Goal: Task Accomplishment & Management: Use online tool/utility

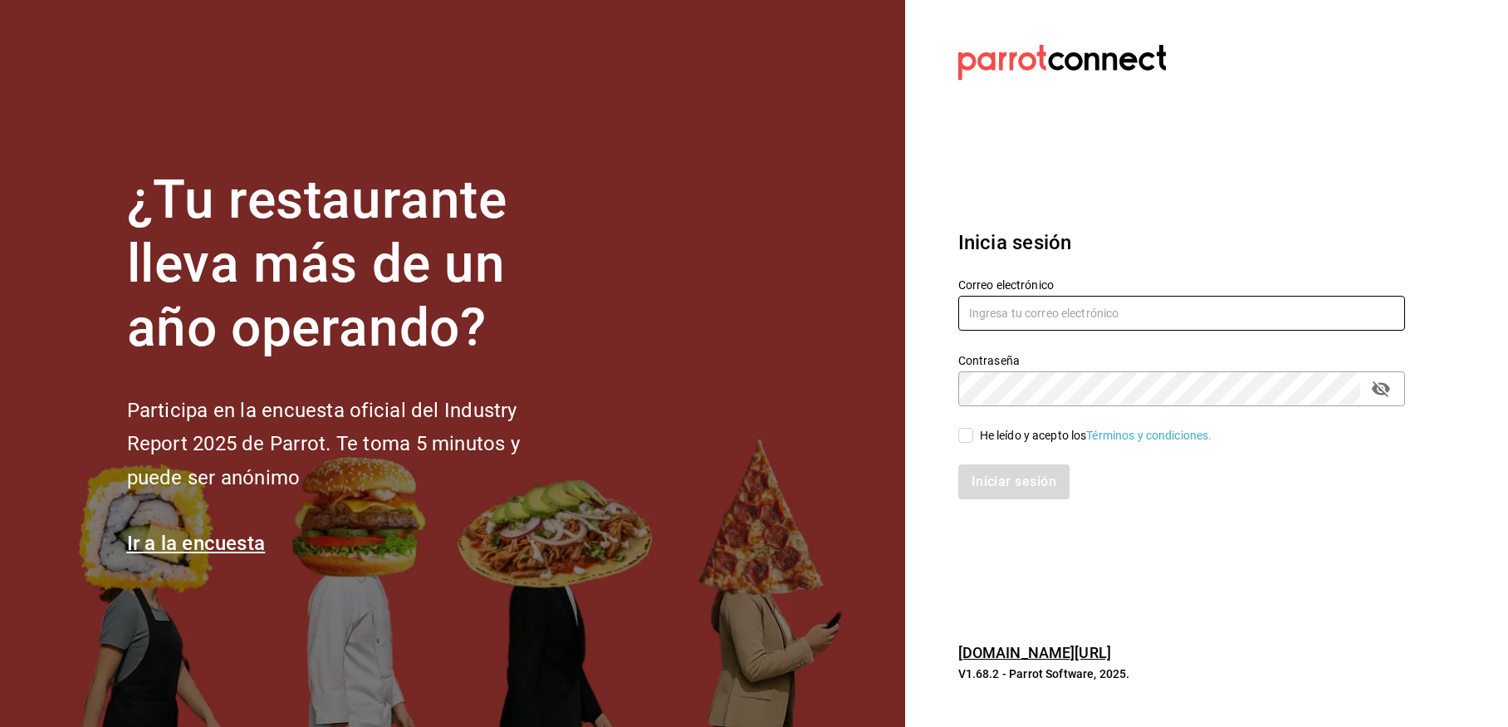
type input "[EMAIL_ADDRESS][DOMAIN_NAME]"
click at [968, 441] on input "He leído y acepto los Términos y condiciones." at bounding box center [966, 435] width 15 height 15
checkbox input "true"
click at [991, 491] on button "Iniciar sesión" at bounding box center [1015, 481] width 113 height 35
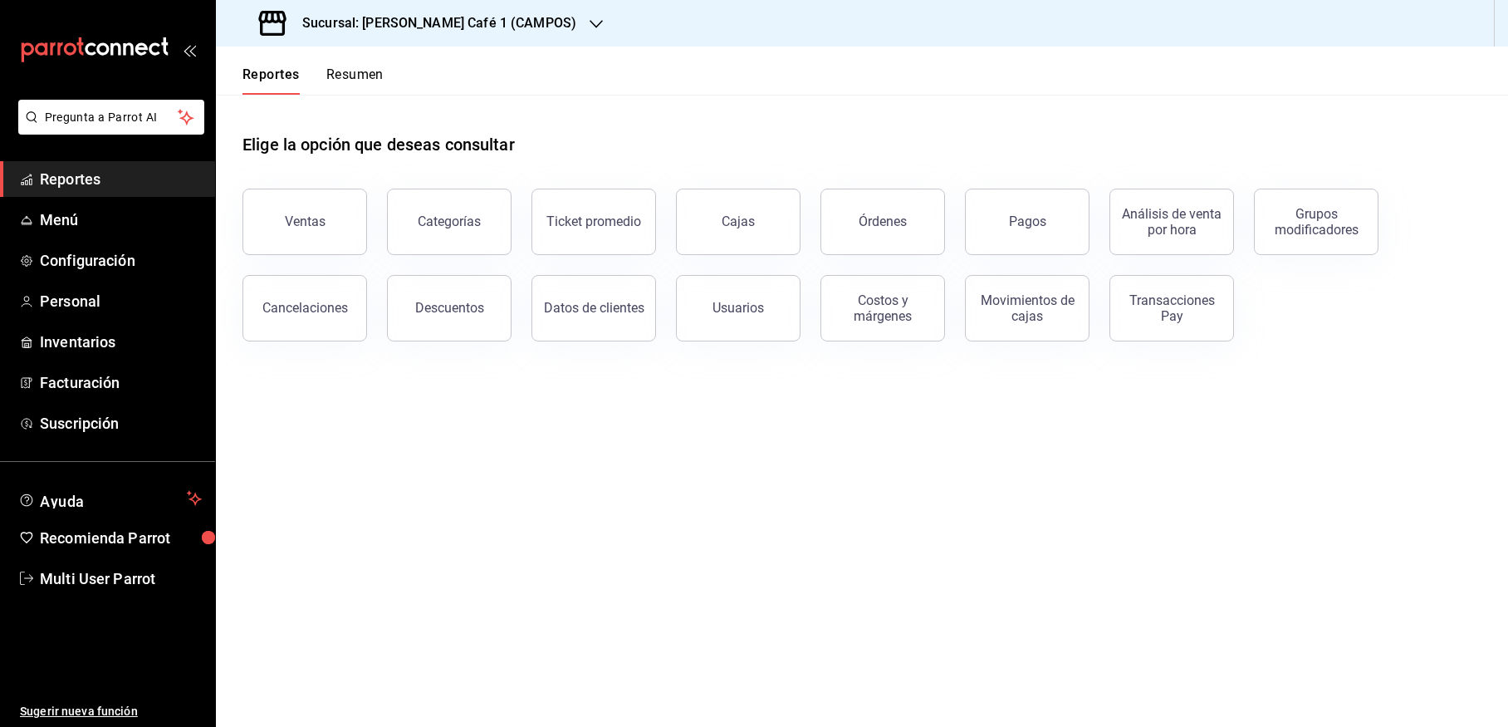
click at [395, 20] on h3 "Sucursal: [PERSON_NAME] Café 1 (CAMPOS)" at bounding box center [432, 23] width 287 height 20
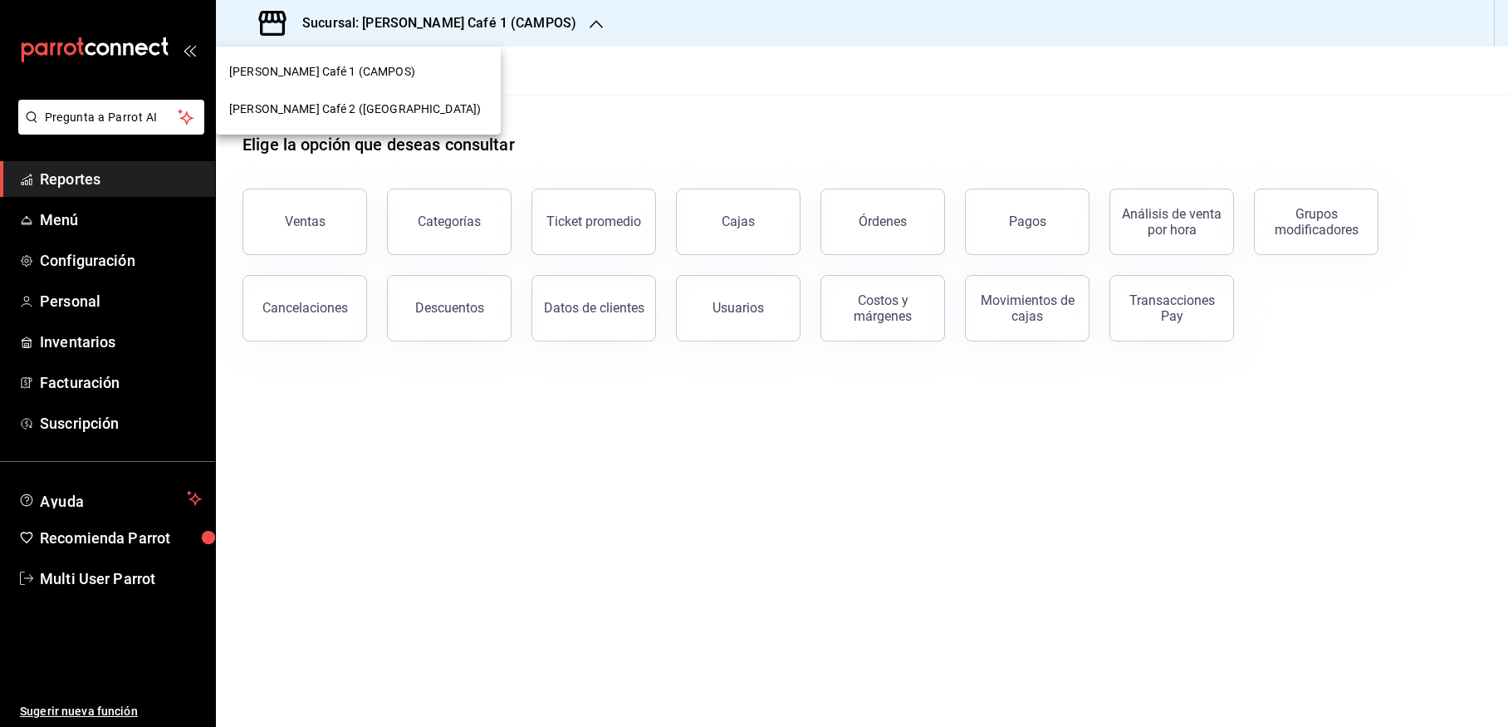
click at [400, 104] on div "[PERSON_NAME] Café 2 ([GEOGRAPHIC_DATA])" at bounding box center [358, 109] width 258 height 17
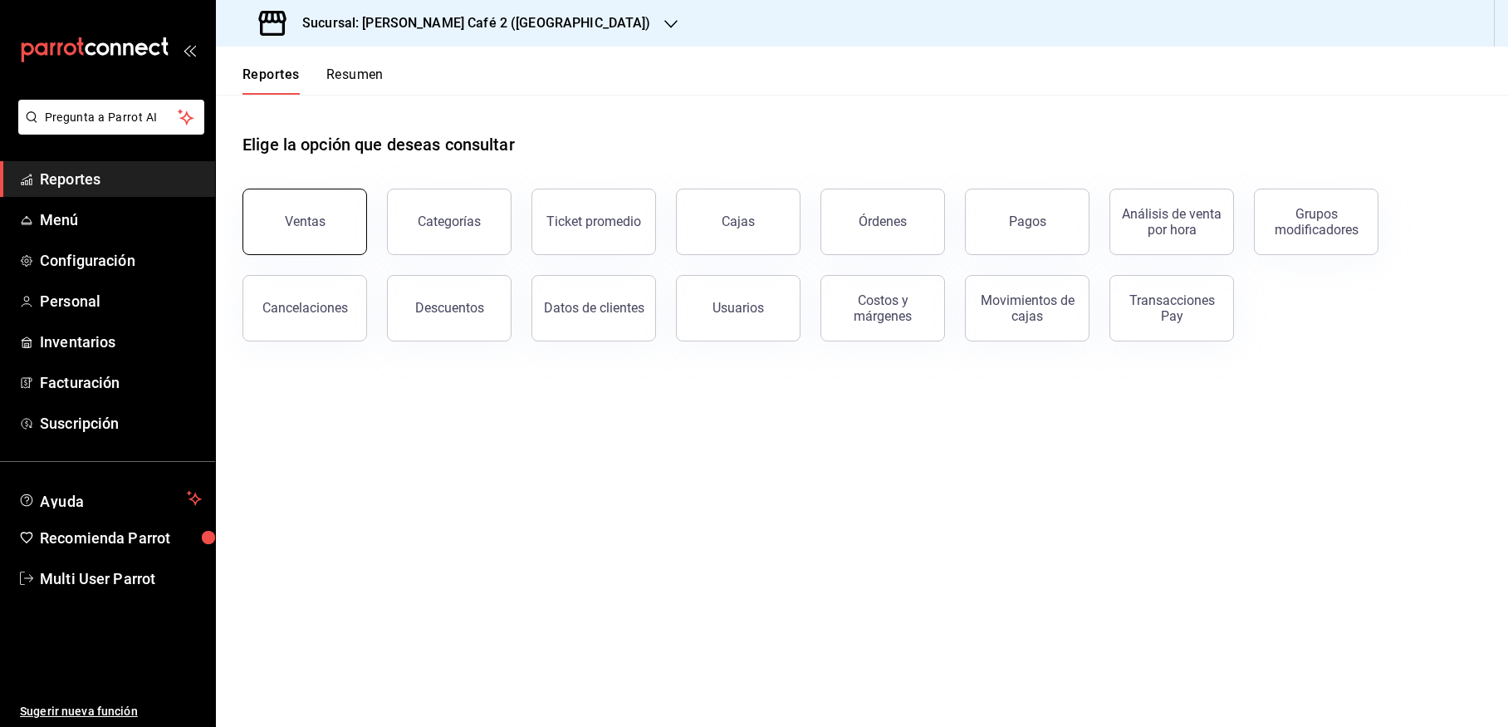
click at [330, 219] on button "Ventas" at bounding box center [305, 222] width 125 height 66
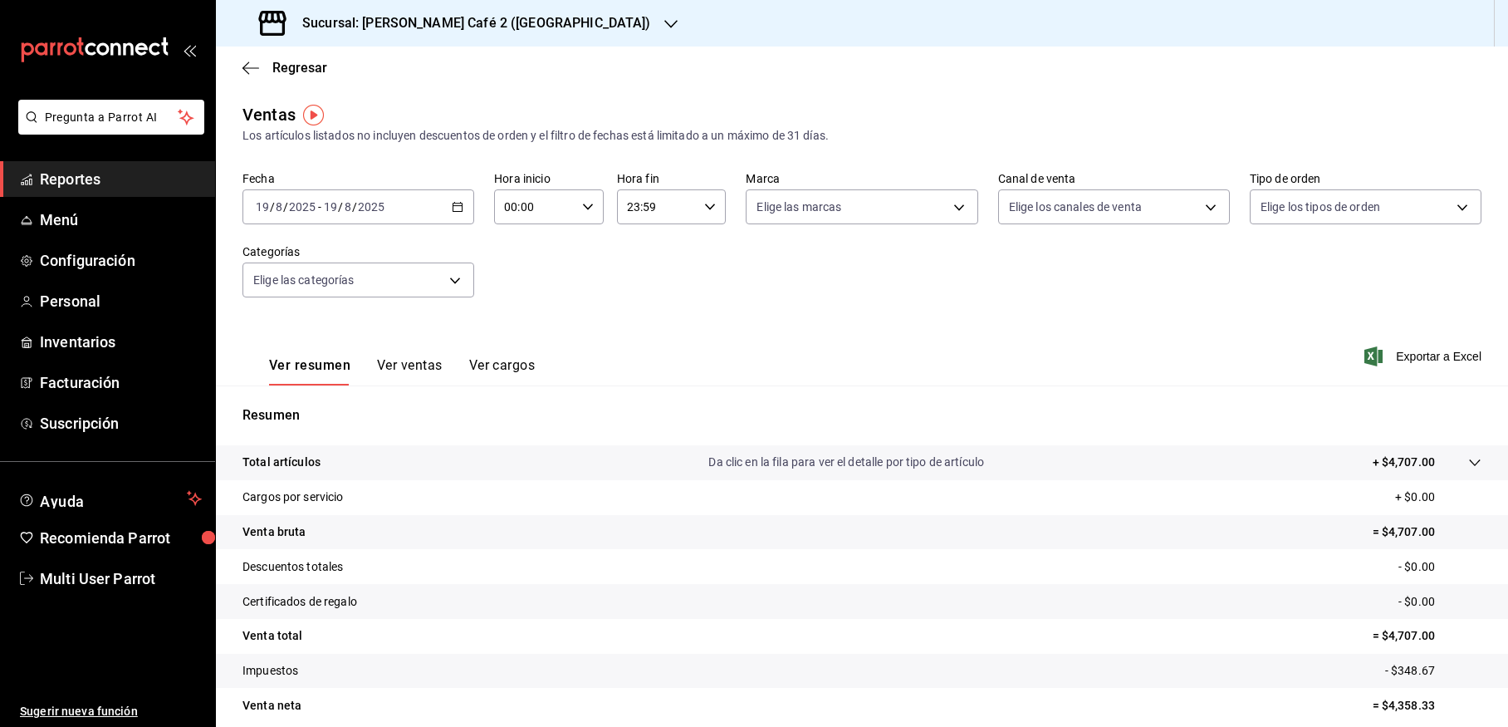
click at [452, 212] on icon "button" at bounding box center [458, 207] width 12 height 12
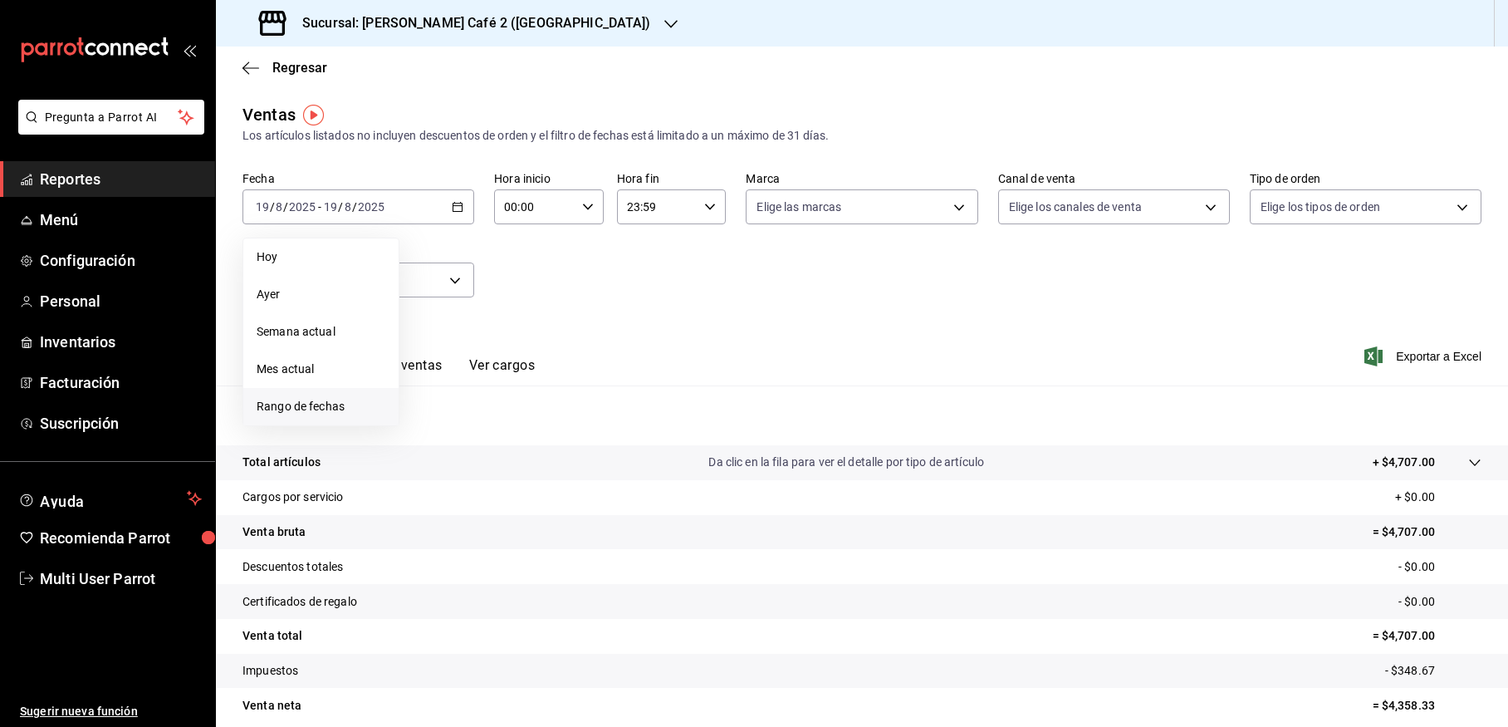
click at [341, 405] on span "Rango de fechas" at bounding box center [321, 406] width 129 height 17
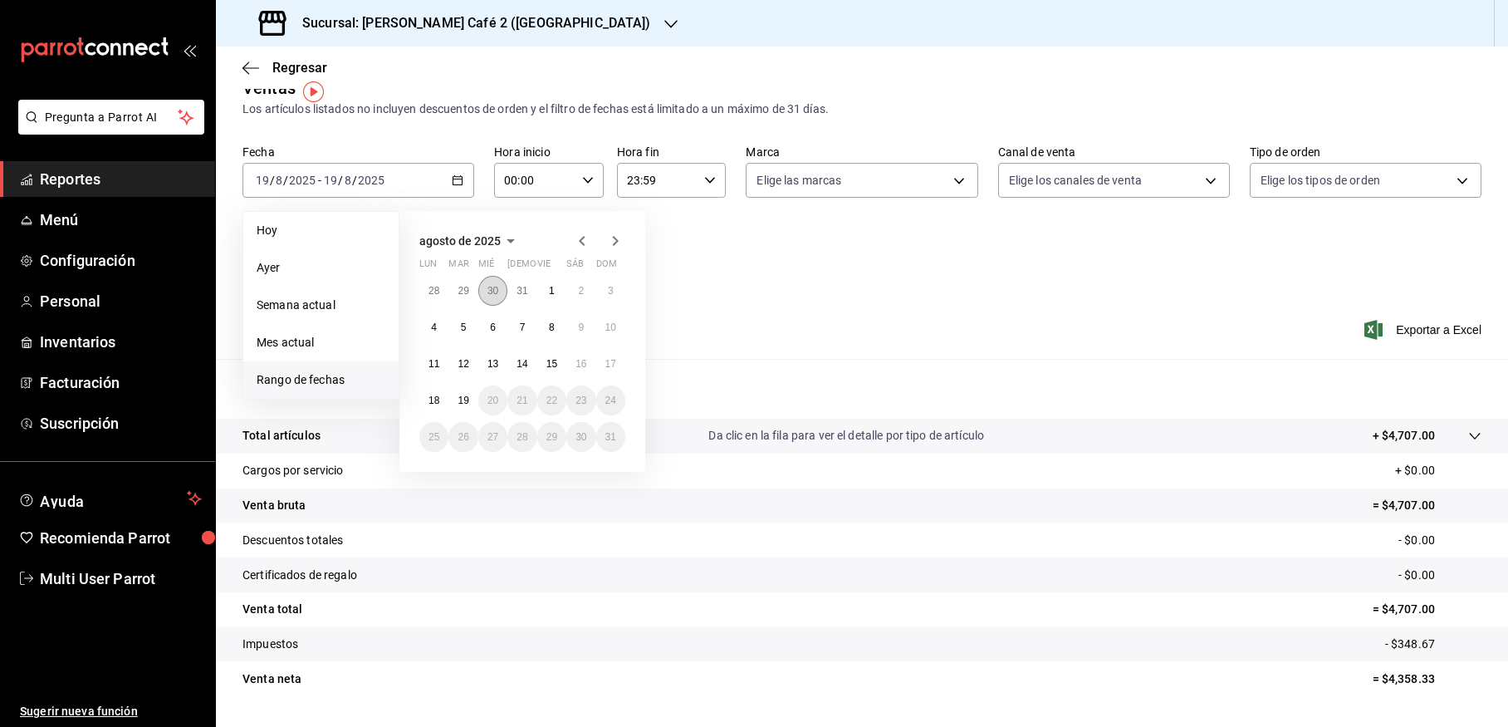
scroll to position [32, 0]
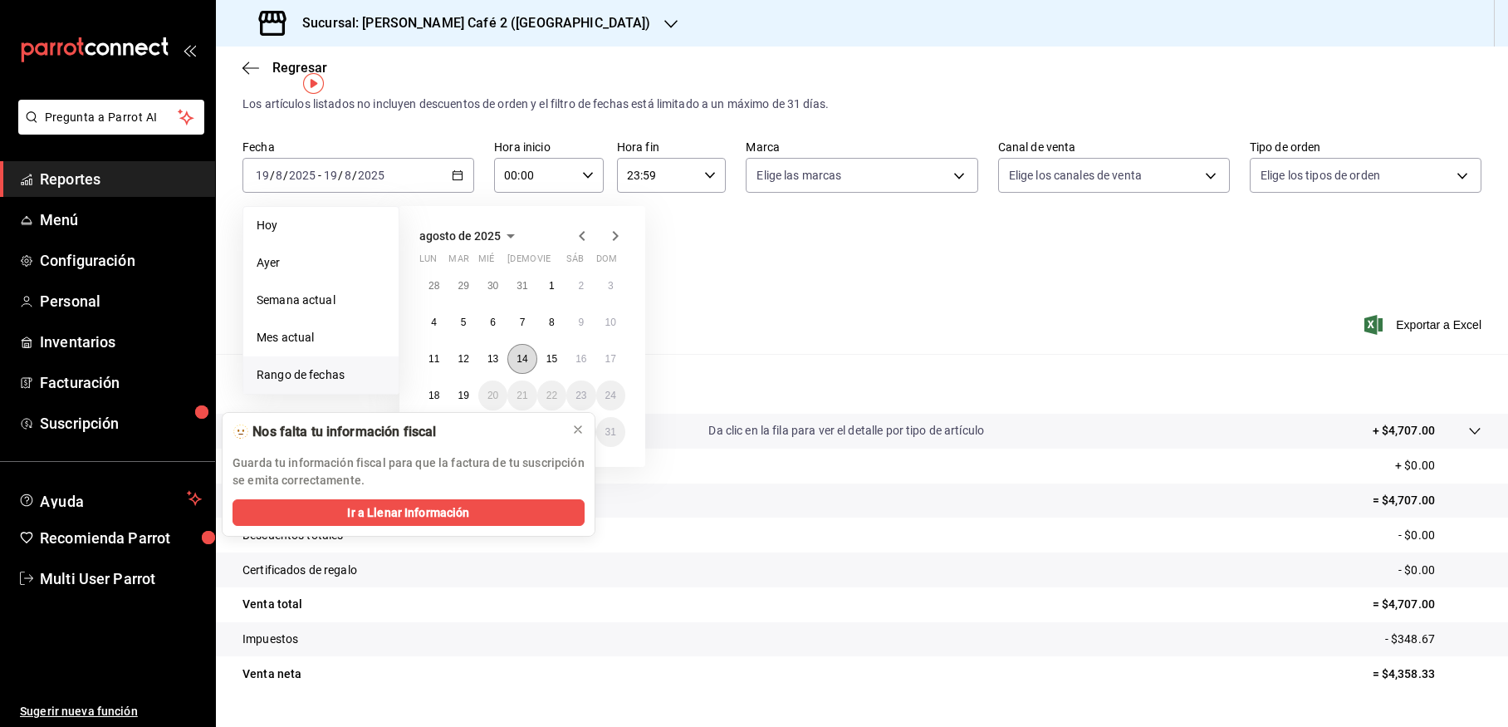
click at [519, 358] on abbr "14" at bounding box center [522, 359] width 11 height 12
click at [591, 430] on button at bounding box center [578, 429] width 27 height 27
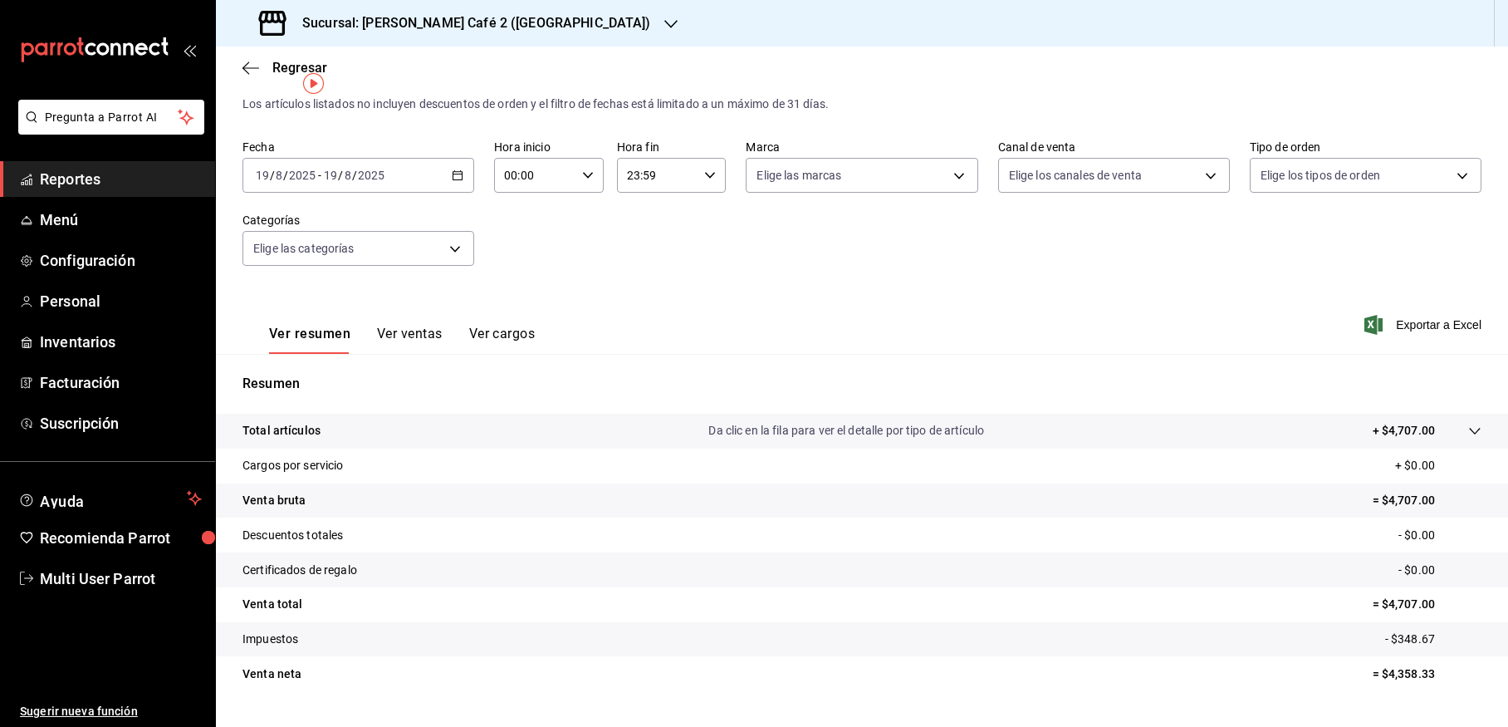
click at [458, 182] on div "[DATE] [DATE] - [DATE] [DATE]" at bounding box center [359, 175] width 232 height 35
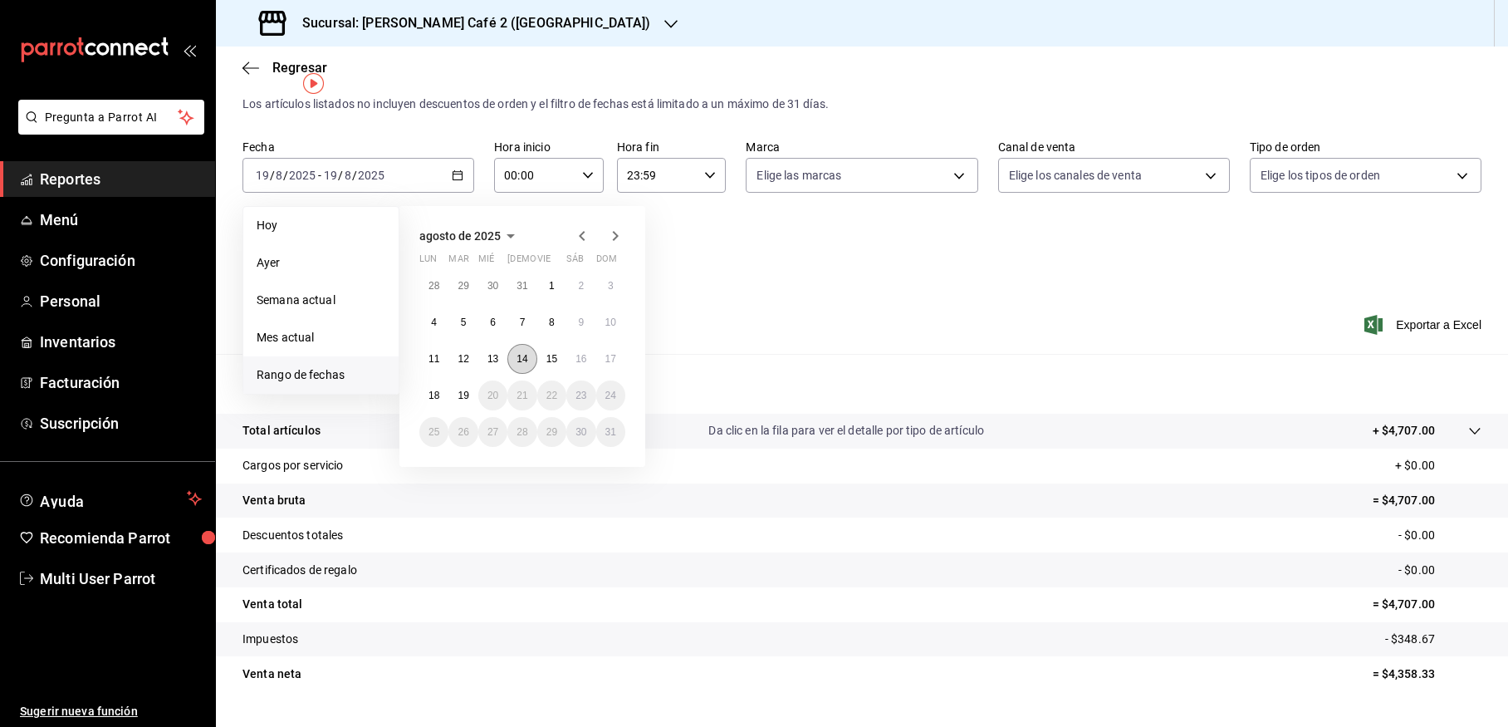
click at [529, 357] on button "14" at bounding box center [521, 359] width 29 height 30
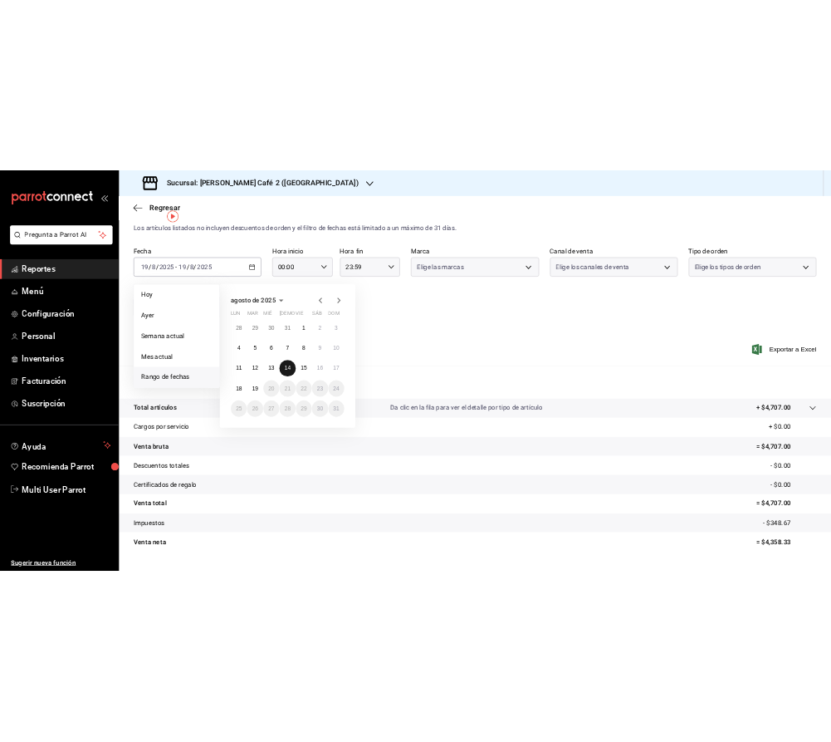
scroll to position [31, 0]
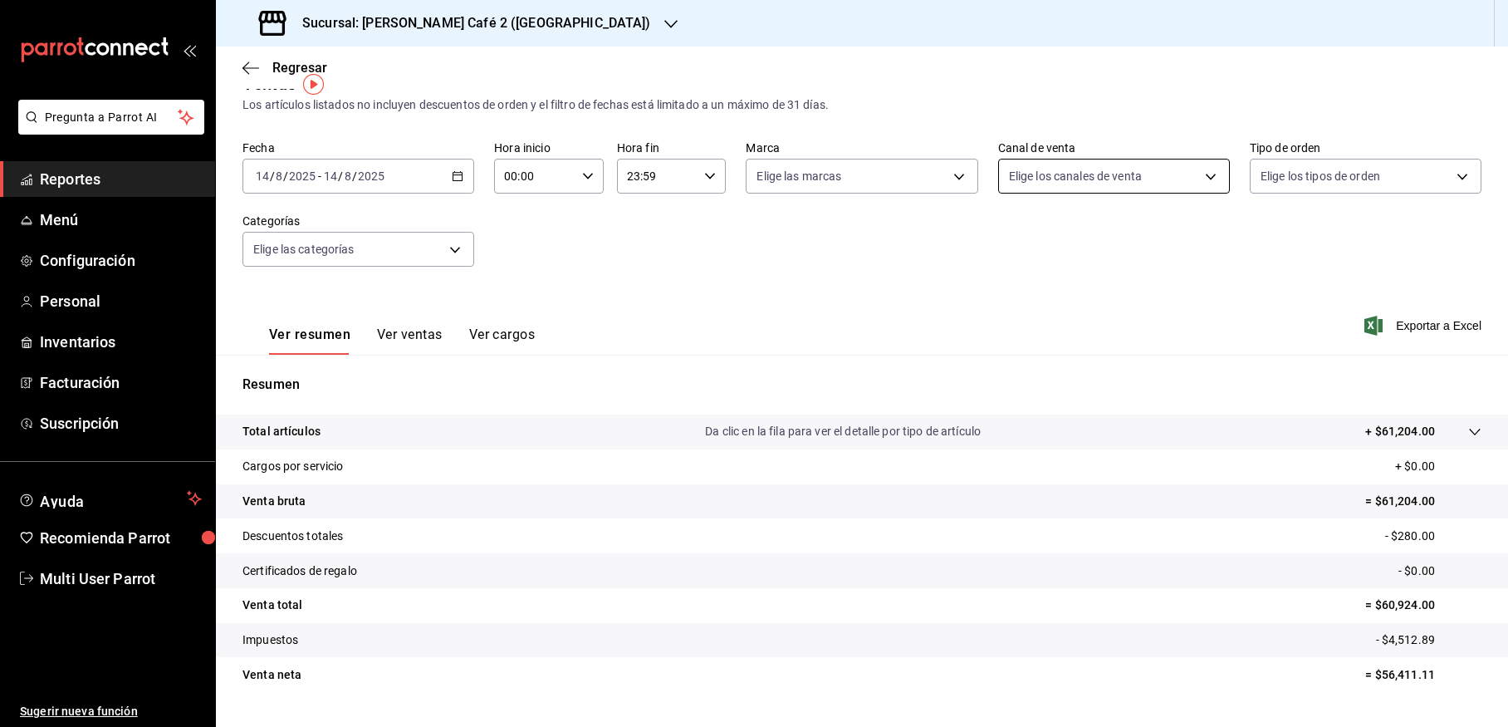
click at [1203, 179] on body "Pregunta a Parrot AI Reportes Menú Configuración Personal Inventarios Facturaci…" at bounding box center [754, 363] width 1508 height 727
click at [1020, 292] on input "checkbox" at bounding box center [1016, 296] width 15 height 15
checkbox input "true"
type input "PARROT"
click at [1268, 261] on div at bounding box center [754, 363] width 1508 height 727
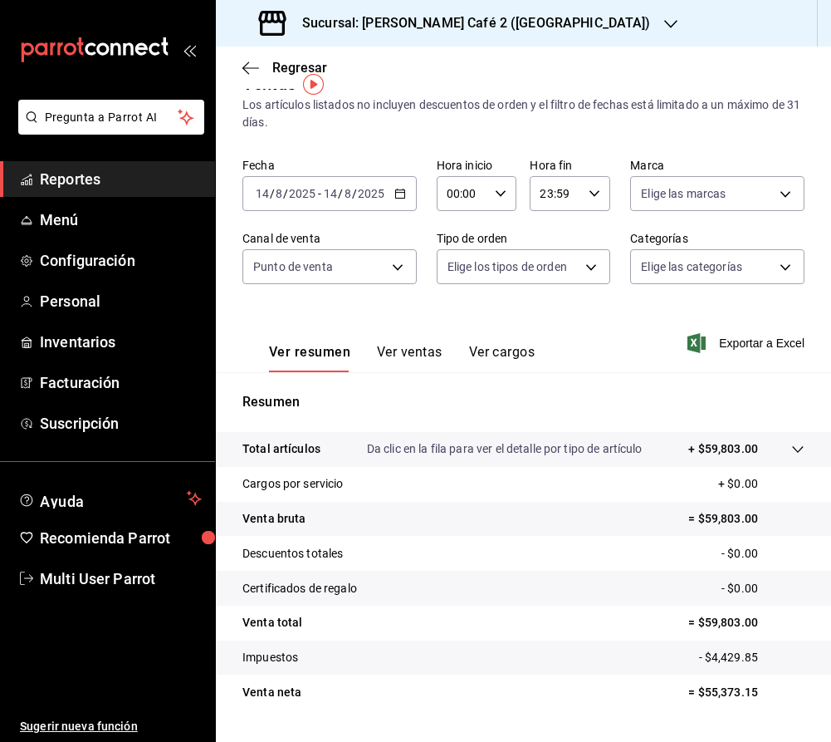
scroll to position [71, 0]
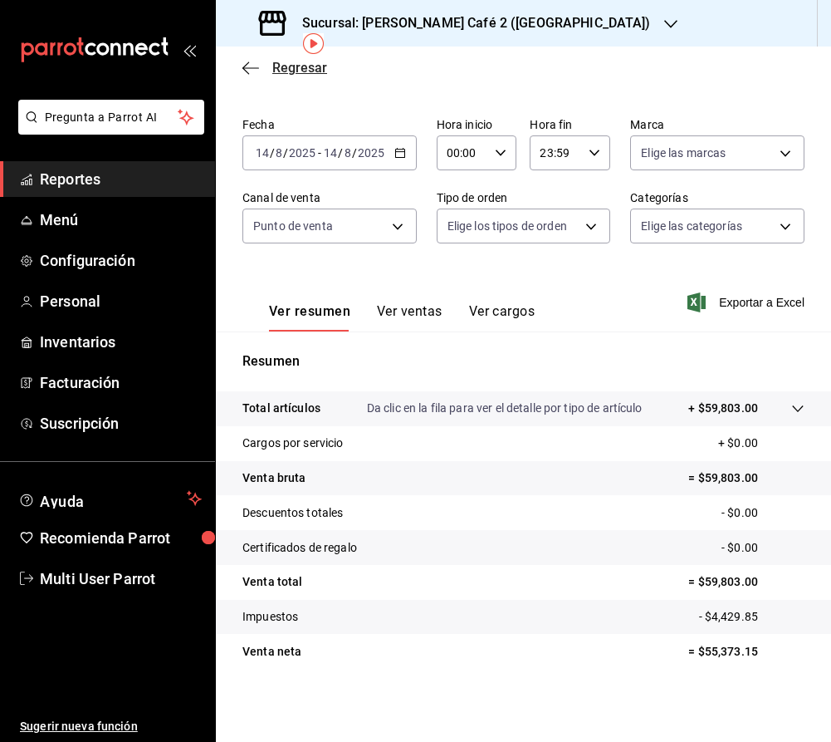
click at [282, 68] on span "Regresar" at bounding box center [299, 68] width 55 height 16
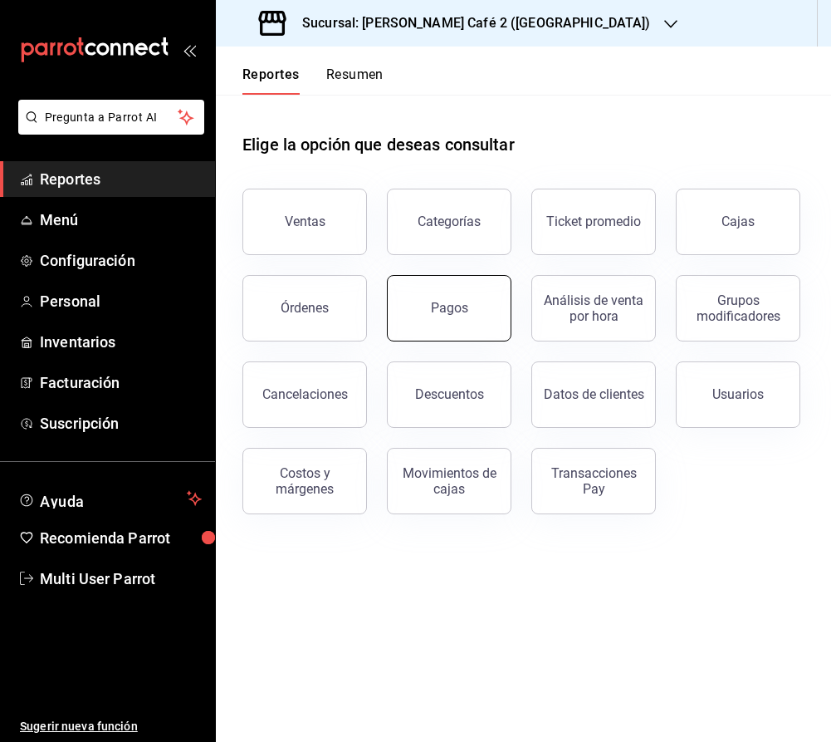
click at [435, 319] on button "Pagos" at bounding box center [449, 308] width 125 height 66
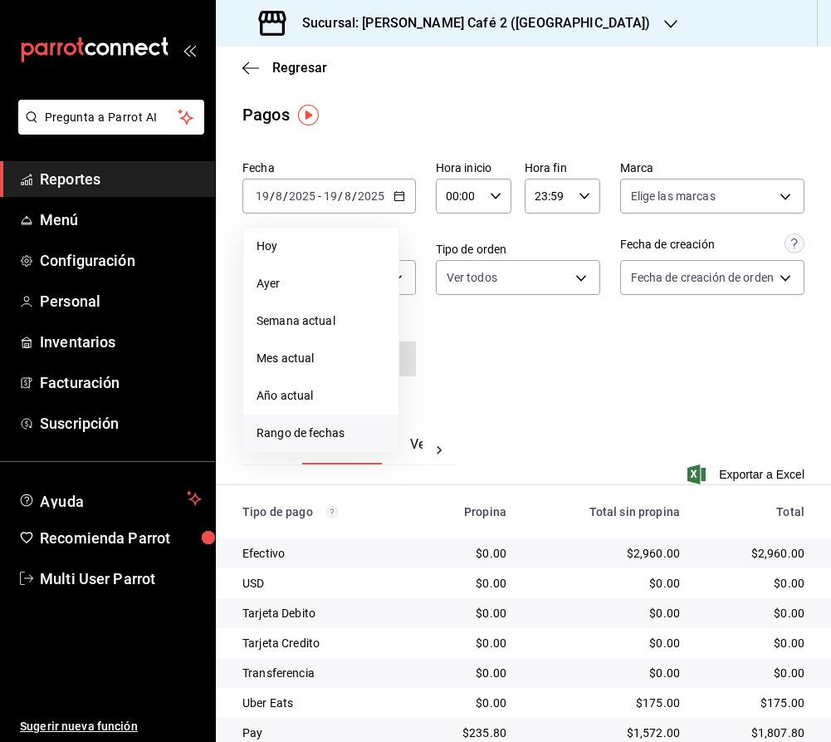
click at [330, 432] on span "Rango de fechas" at bounding box center [321, 432] width 129 height 17
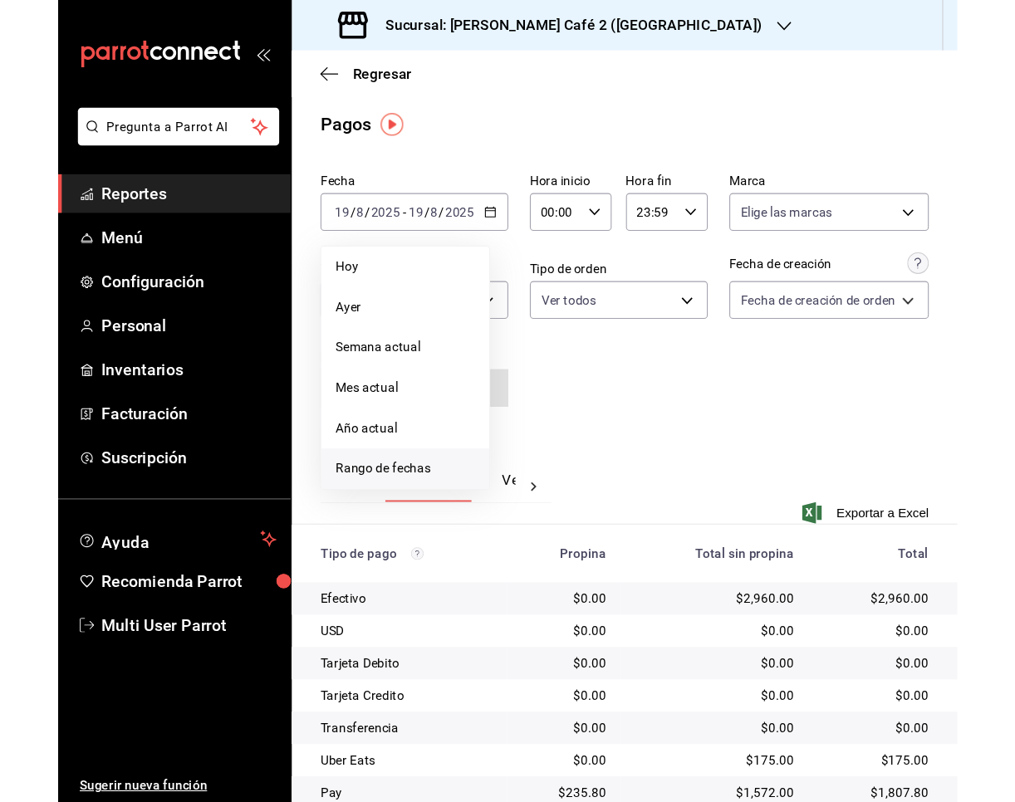
scroll to position [1, 0]
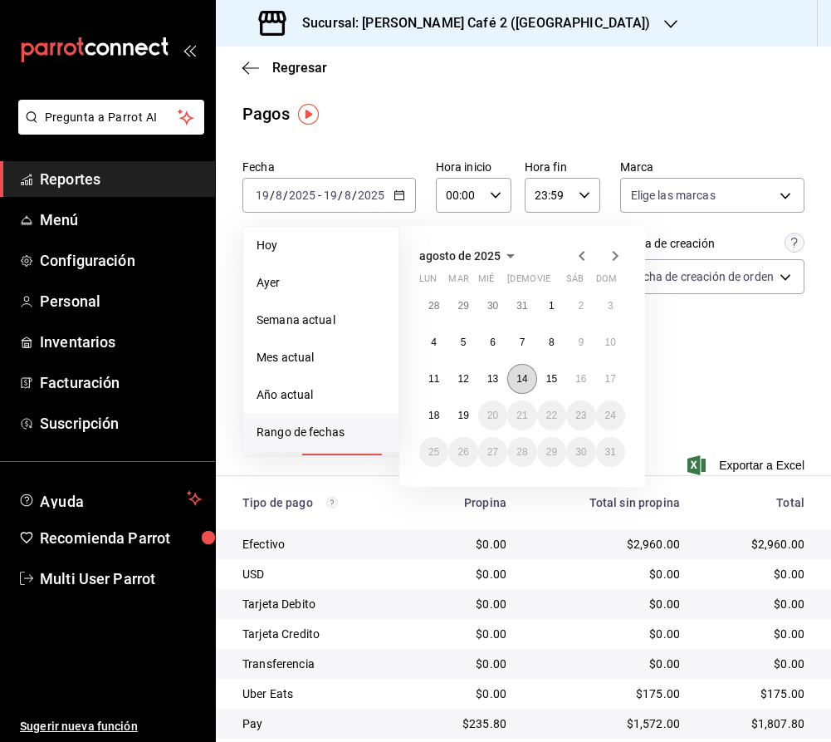
click at [522, 377] on abbr "14" at bounding box center [522, 379] width 11 height 12
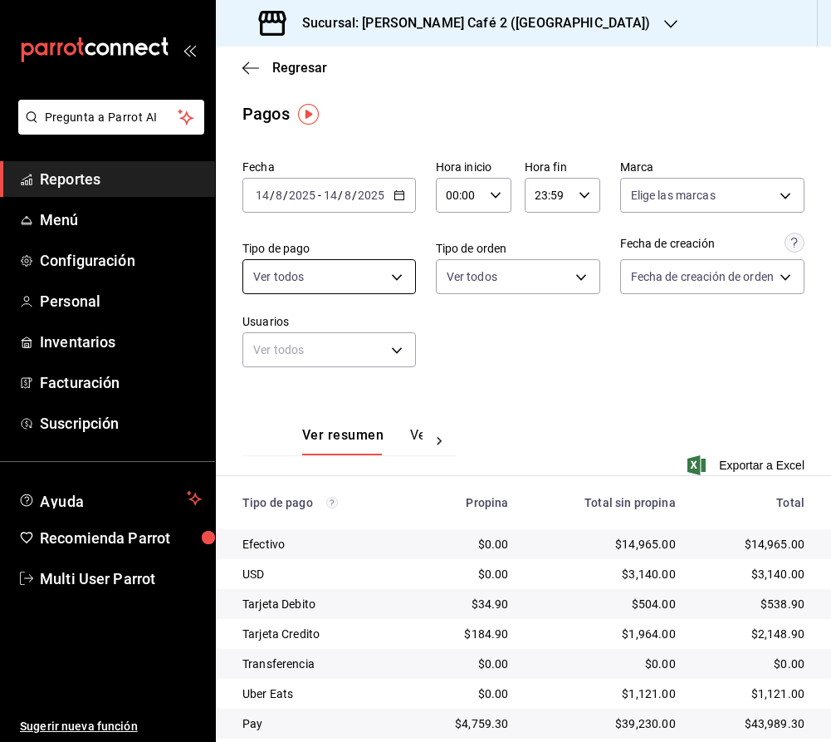
click at [395, 283] on body "Pregunta a Parrot AI Reportes Menú Configuración Personal Inventarios Facturaci…" at bounding box center [415, 371] width 831 height 742
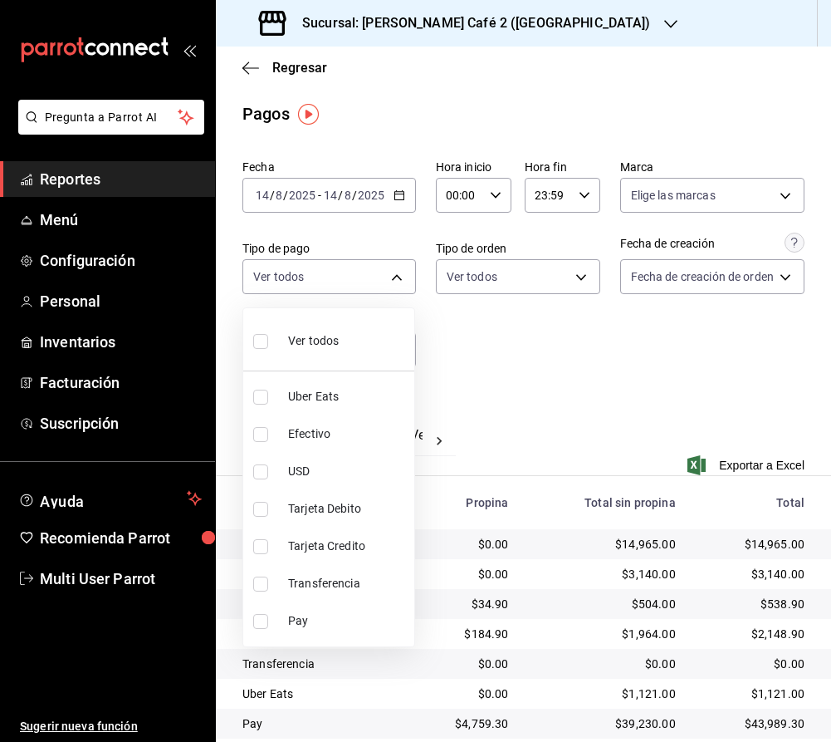
click at [539, 320] on div at bounding box center [415, 371] width 831 height 742
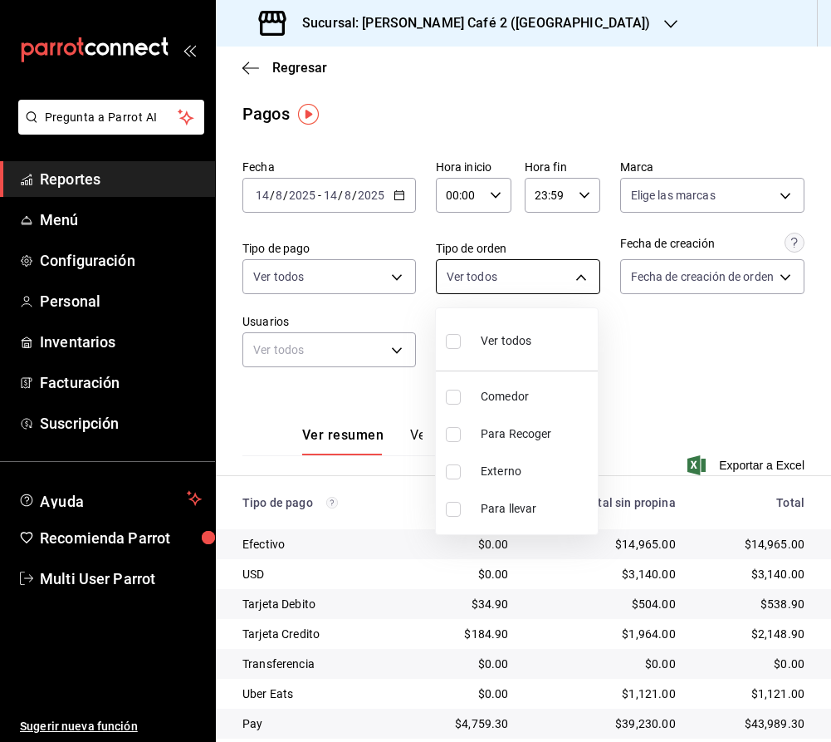
click at [556, 287] on body "Pregunta a Parrot AI Reportes Menú Configuración Personal Inventarios Facturaci…" at bounding box center [415, 371] width 831 height 742
click at [455, 345] on input "checkbox" at bounding box center [453, 341] width 15 height 15
checkbox input "true"
type input "15a5e4d5-eda4-4eaf-8397-adcf8ec49d0a,71fbffbe-19be-4185-a66c-7777d046df62,EXTER…"
checkbox input "true"
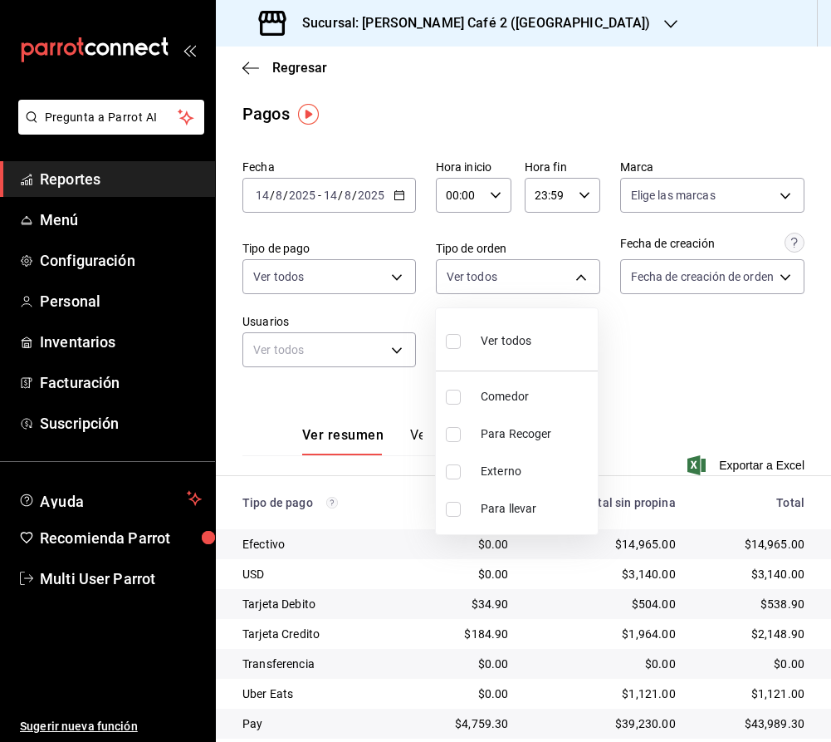
checkbox input "true"
click at [737, 188] on div at bounding box center [415, 371] width 831 height 742
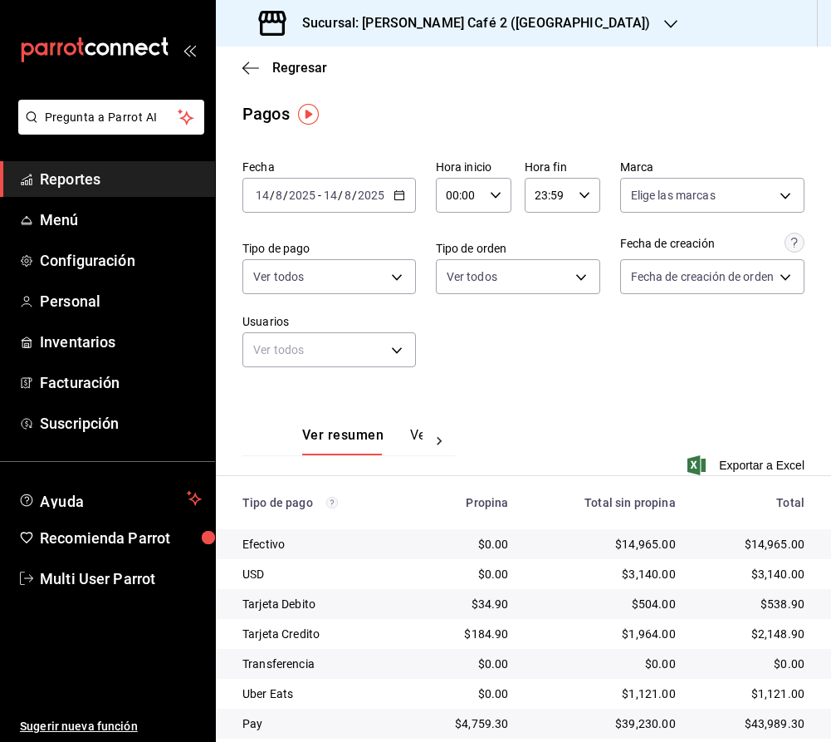
click at [737, 188] on body "Pregunta a Parrot AI Reportes Menú Configuración Personal Inventarios Facturaci…" at bounding box center [415, 371] width 831 height 742
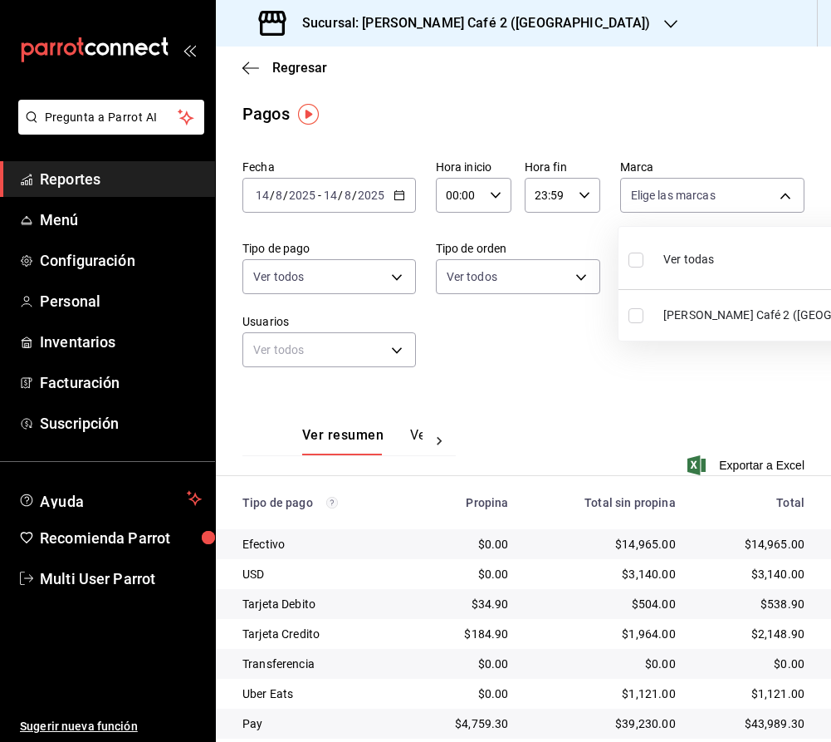
click at [595, 356] on div at bounding box center [415, 371] width 831 height 742
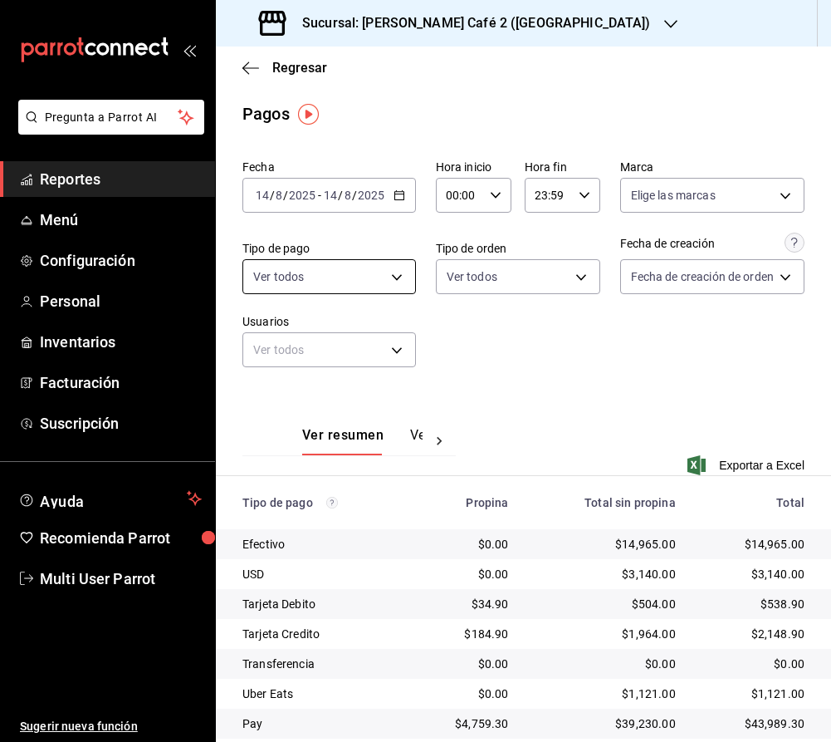
click at [378, 272] on body "Pregunta a Parrot AI Reportes Menú Configuración Personal Inventarios Facturaci…" at bounding box center [415, 371] width 831 height 742
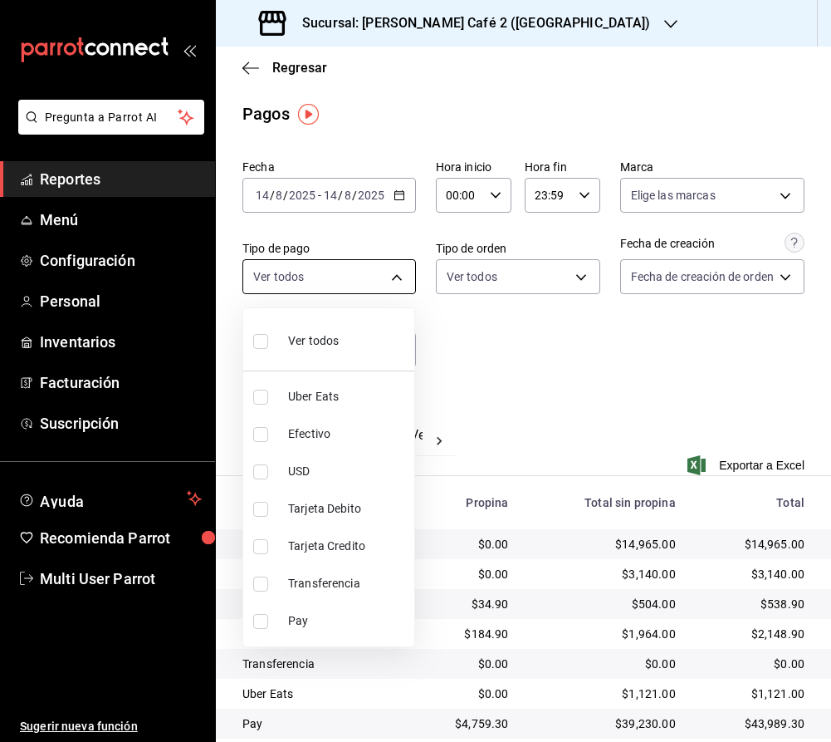
click at [378, 272] on div at bounding box center [415, 371] width 831 height 742
click at [380, 274] on body "Pregunta a Parrot AI Reportes Menú Configuración Personal Inventarios Facturaci…" at bounding box center [415, 371] width 831 height 742
click at [253, 339] on input "checkbox" at bounding box center [260, 341] width 15 height 15
checkbox input "true"
type input "88150386-9cd5-4811-a9a7-e25dc0bc3818,d7fe88e7-fe9d-474b-ac3f-251e479d375e,ba33c…"
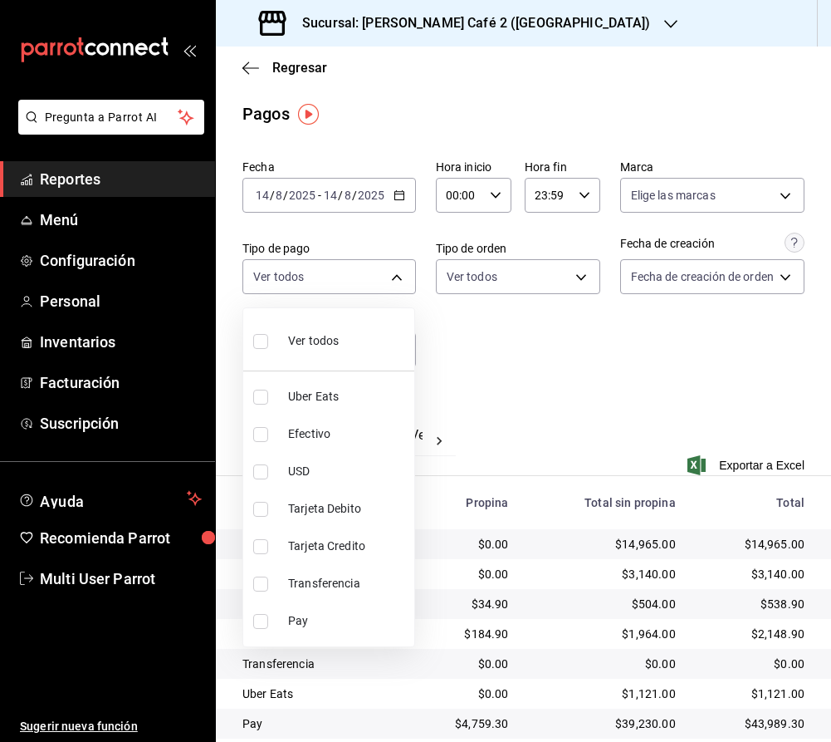
checkbox input "true"
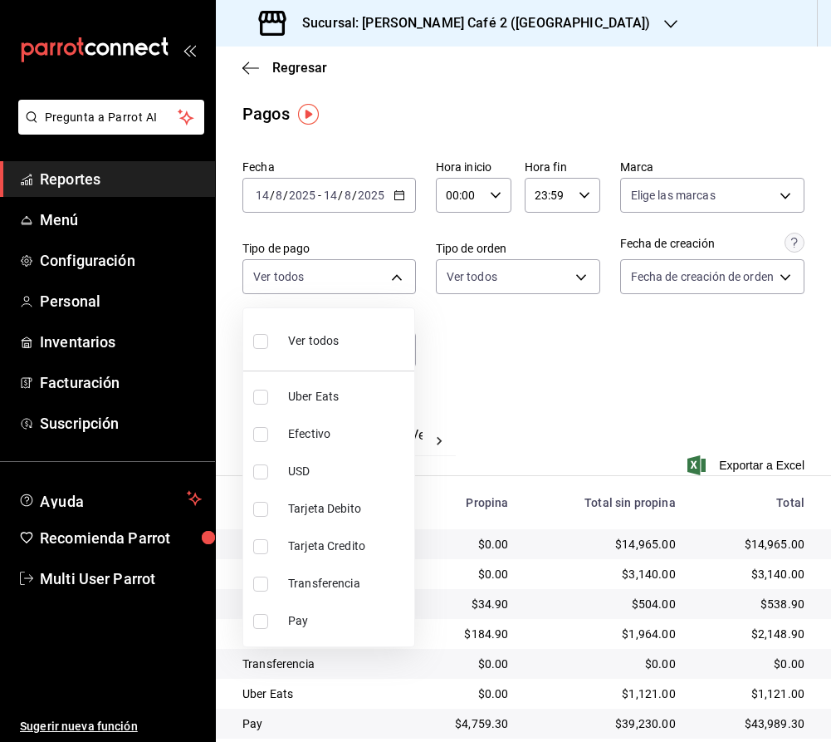
checkbox input "true"
click at [258, 397] on input "checkbox" at bounding box center [260, 397] width 15 height 15
checkbox input "false"
type input "d7fe88e7-fe9d-474b-ac3f-251e479d375e,ba33cc45-8f6b-47e1-a09e-f6ae85b46363,d6914…"
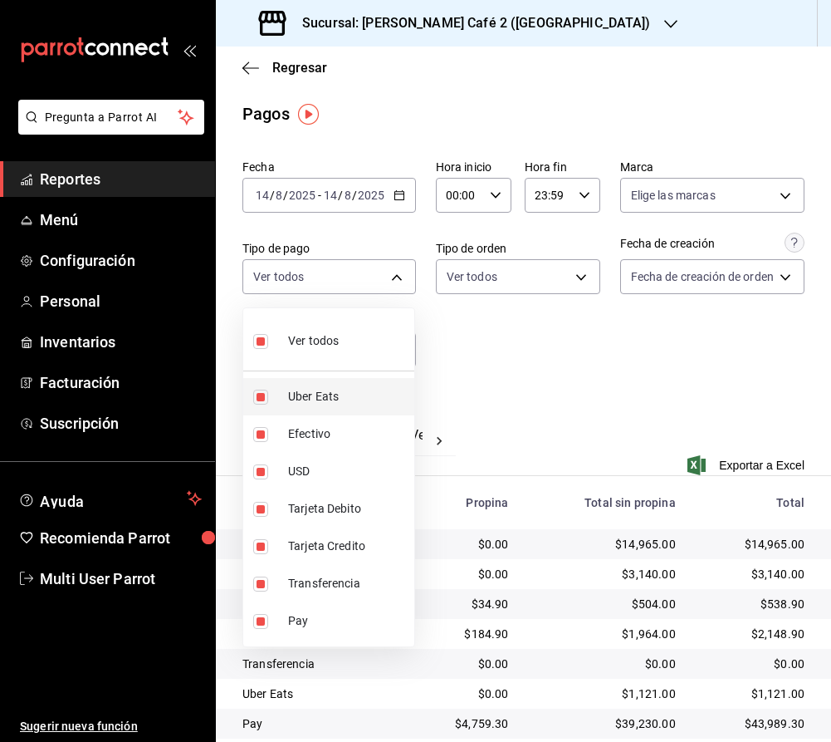
checkbox input "false"
click at [583, 375] on div at bounding box center [415, 371] width 831 height 742
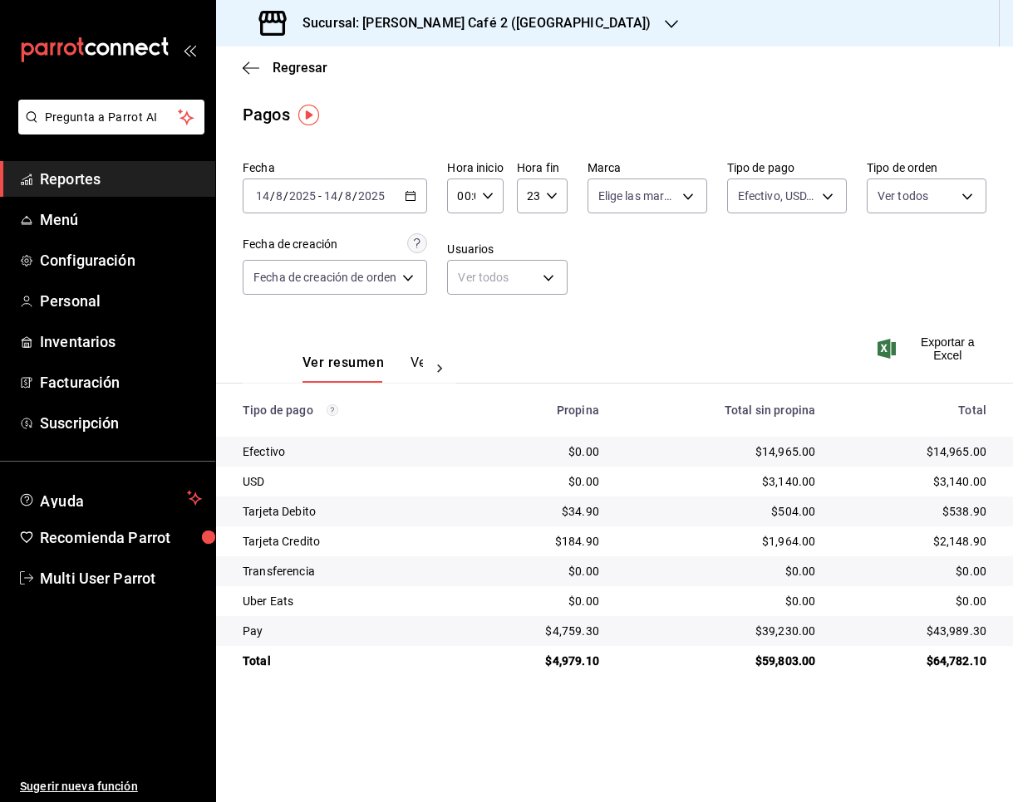
click at [423, 196] on div "[DATE] [DATE] - [DATE] [DATE]" at bounding box center [335, 196] width 184 height 35
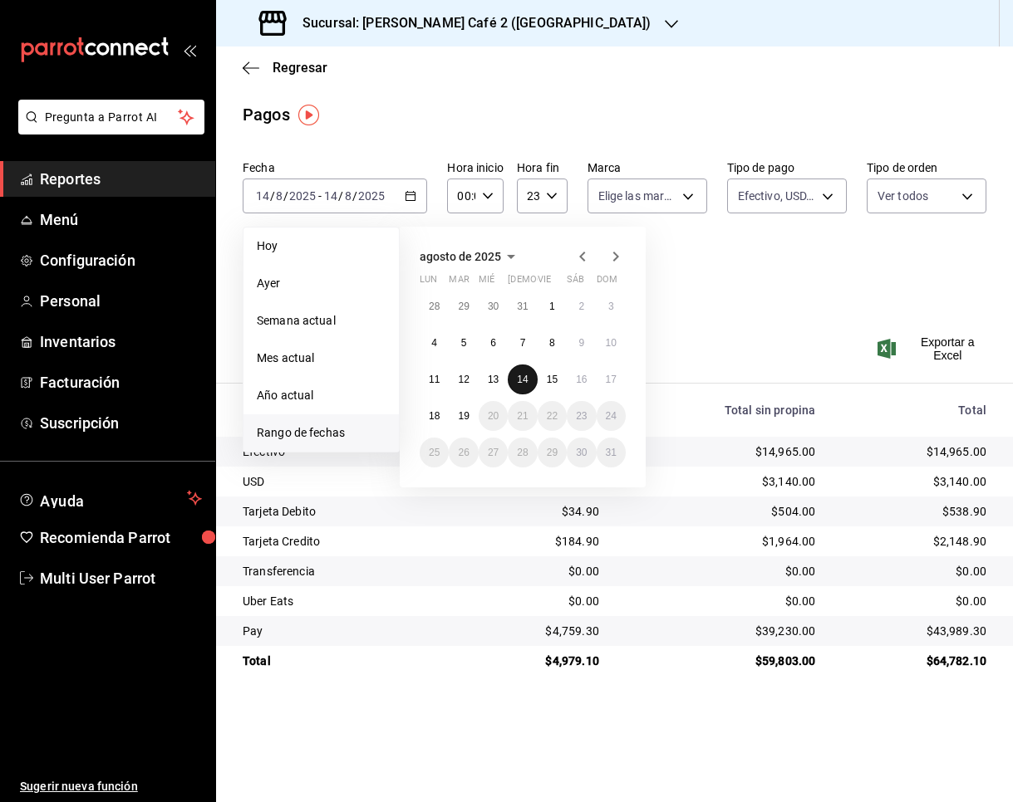
click at [520, 371] on button "14" at bounding box center [521, 380] width 29 height 30
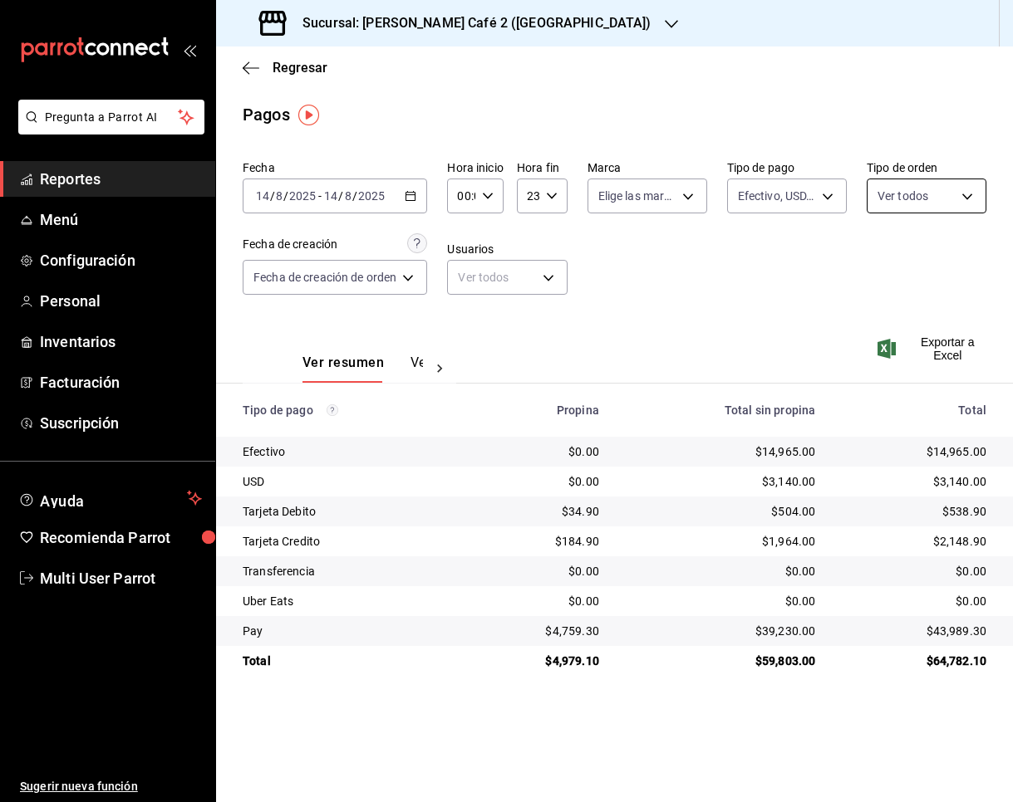
click at [894, 197] on body "Pregunta a Parrot AI Reportes Menú Configuración Personal Inventarios Facturaci…" at bounding box center [506, 401] width 1013 height 802
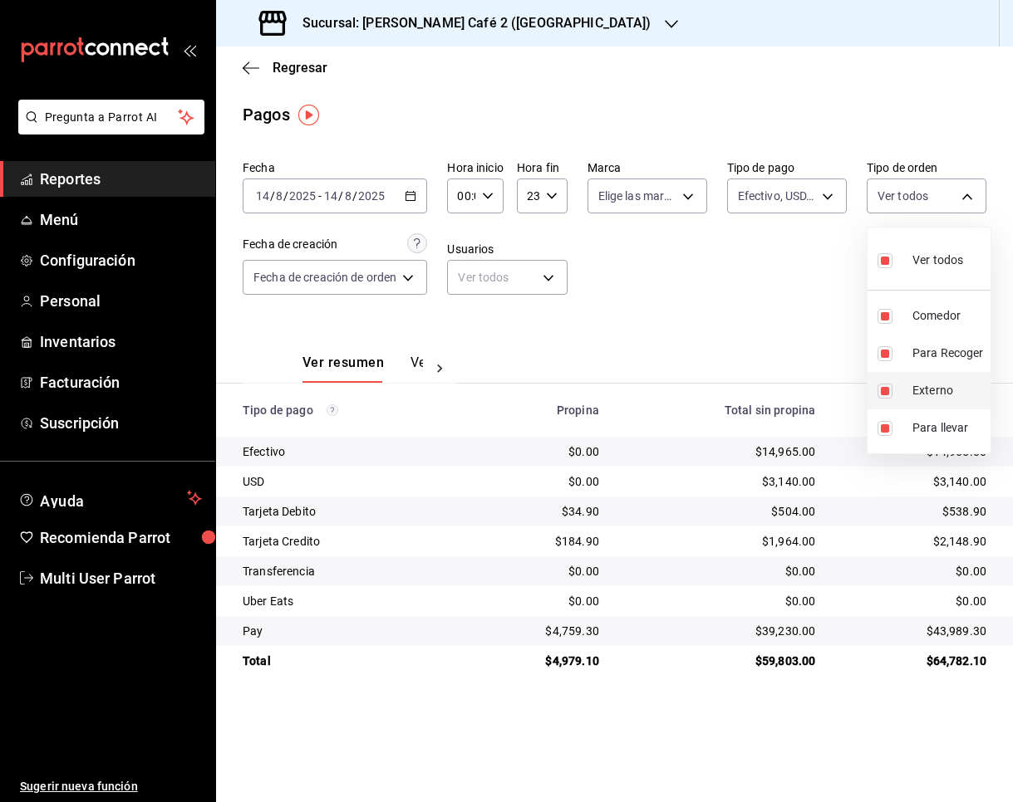
click at [887, 384] on input "checkbox" at bounding box center [884, 391] width 15 height 15
checkbox input "false"
type input "15a5e4d5-eda4-4eaf-8397-adcf8ec49d0a,71fbffbe-19be-4185-a66c-7777d046df62,e61d5…"
checkbox input "false"
click at [887, 384] on input "checkbox" at bounding box center [884, 391] width 15 height 15
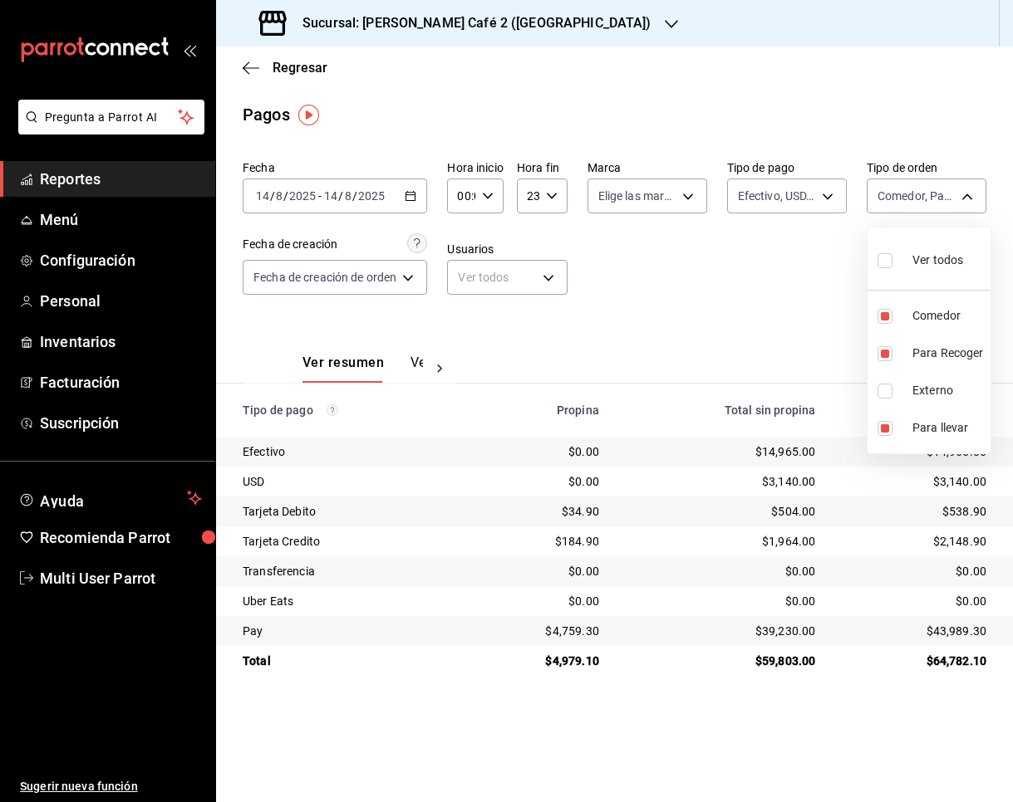
checkbox input "true"
type input "15a5e4d5-eda4-4eaf-8397-adcf8ec49d0a,71fbffbe-19be-4185-a66c-7777d046df62,e61d5…"
checkbox input "true"
click at [528, 271] on div at bounding box center [506, 401] width 1013 height 802
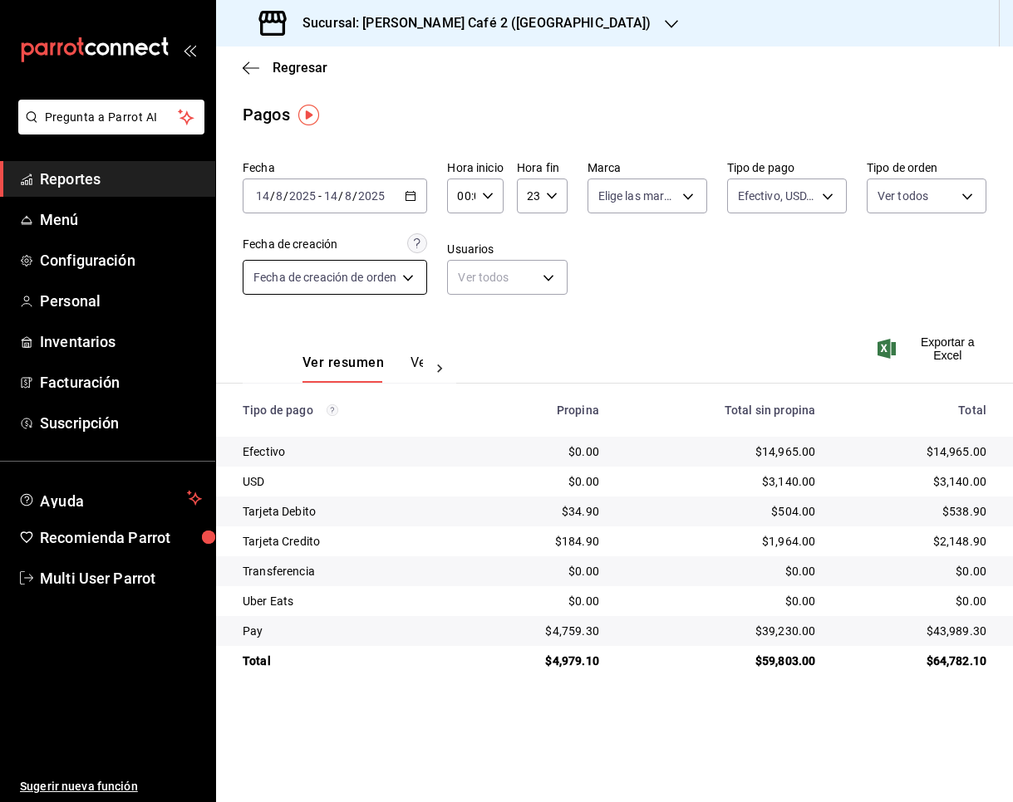
click at [401, 282] on body "Pregunta a Parrot AI Reportes Menú Configuración Personal Inventarios Facturaci…" at bounding box center [506, 401] width 1013 height 802
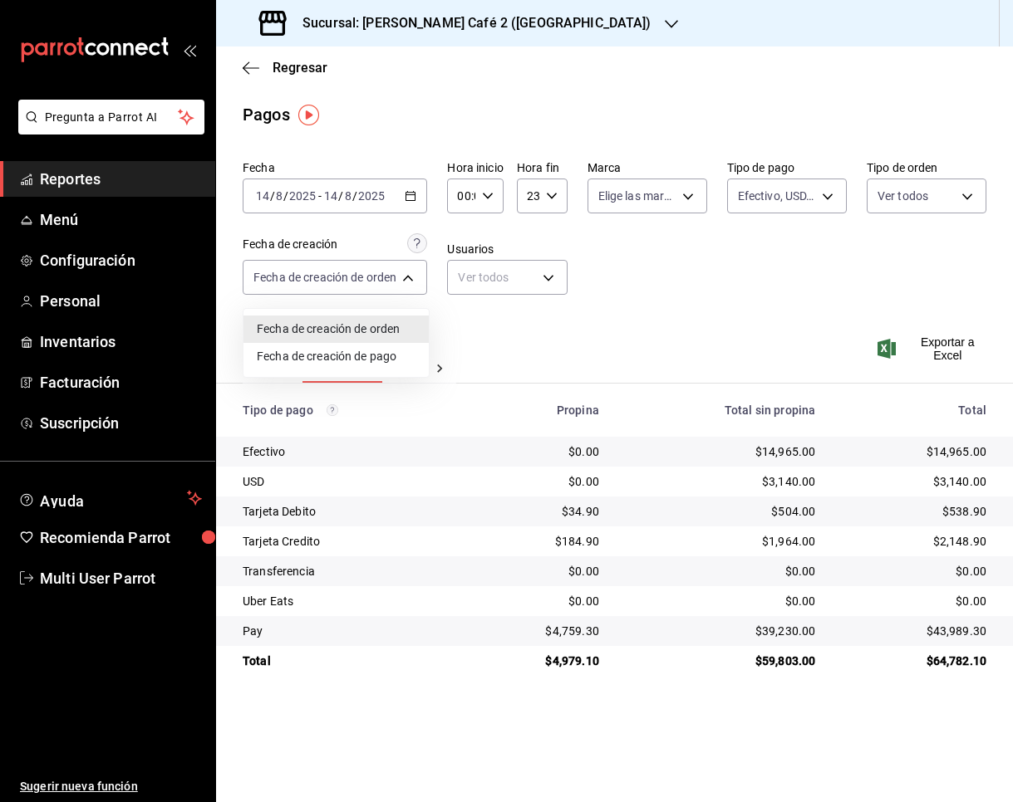
click at [499, 310] on div at bounding box center [506, 401] width 1013 height 802
click at [586, 262] on div "Fecha [DATE] [DATE] - [DATE] [DATE] Hora inicio 00:00 Hora inicio Hora fin 23:5…" at bounding box center [614, 234] width 743 height 161
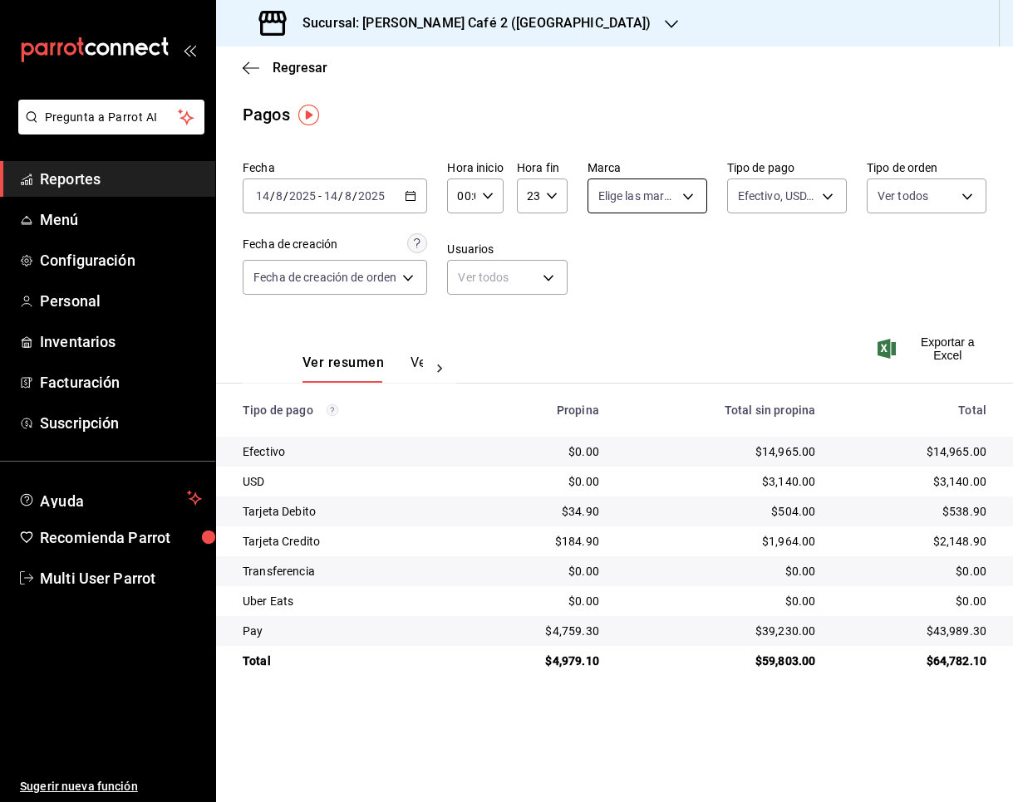
click at [704, 203] on body "Pregunta a Parrot AI Reportes Menú Configuración Personal Inventarios Facturaci…" at bounding box center [506, 401] width 1013 height 802
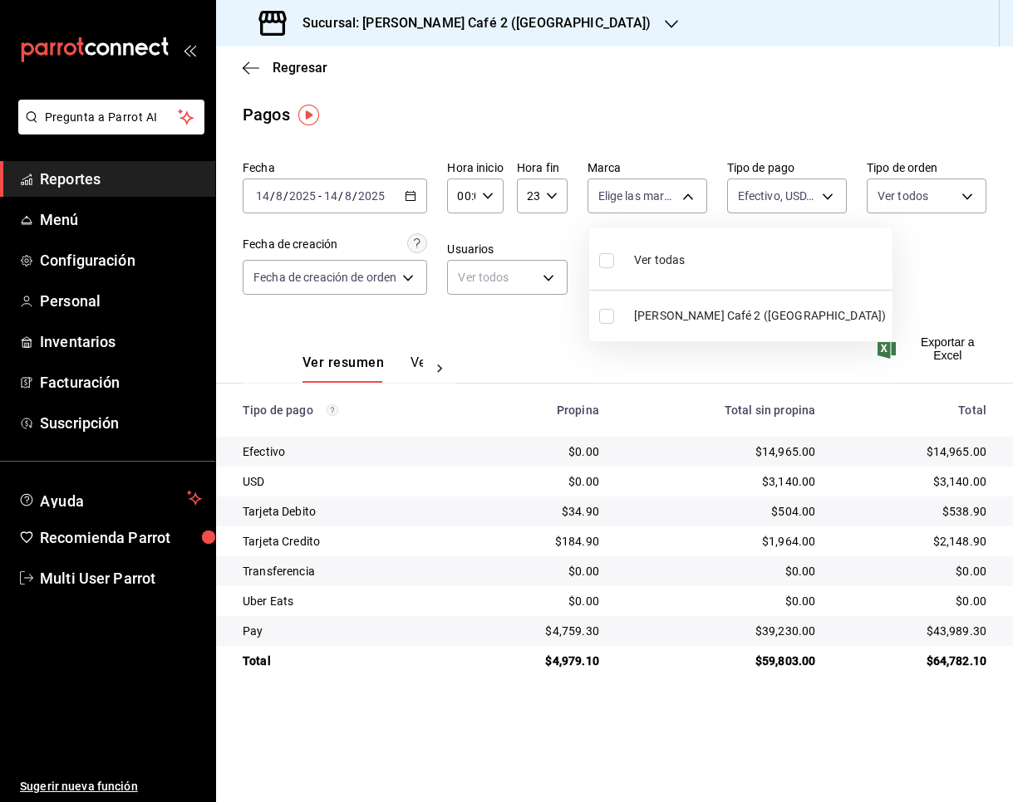
click at [535, 244] on div at bounding box center [506, 401] width 1013 height 802
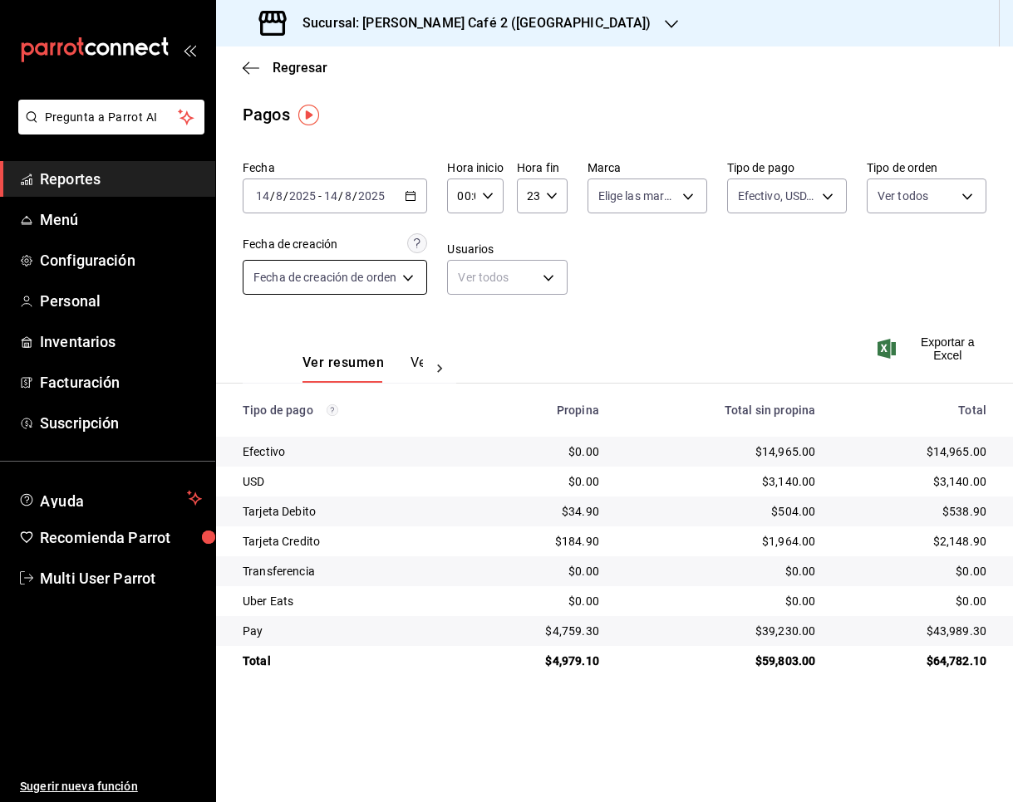
click at [375, 288] on body "Pregunta a Parrot AI Reportes Menú Configuración Personal Inventarios Facturaci…" at bounding box center [506, 401] width 1013 height 802
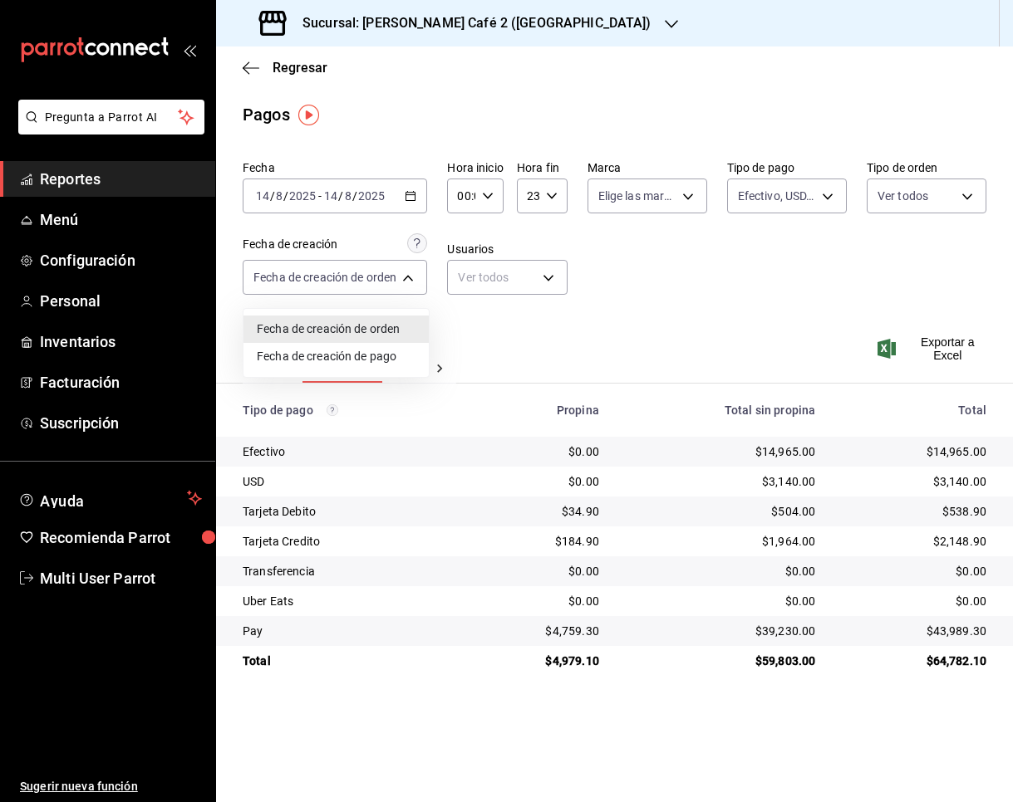
click at [640, 252] on div at bounding box center [506, 401] width 1013 height 802
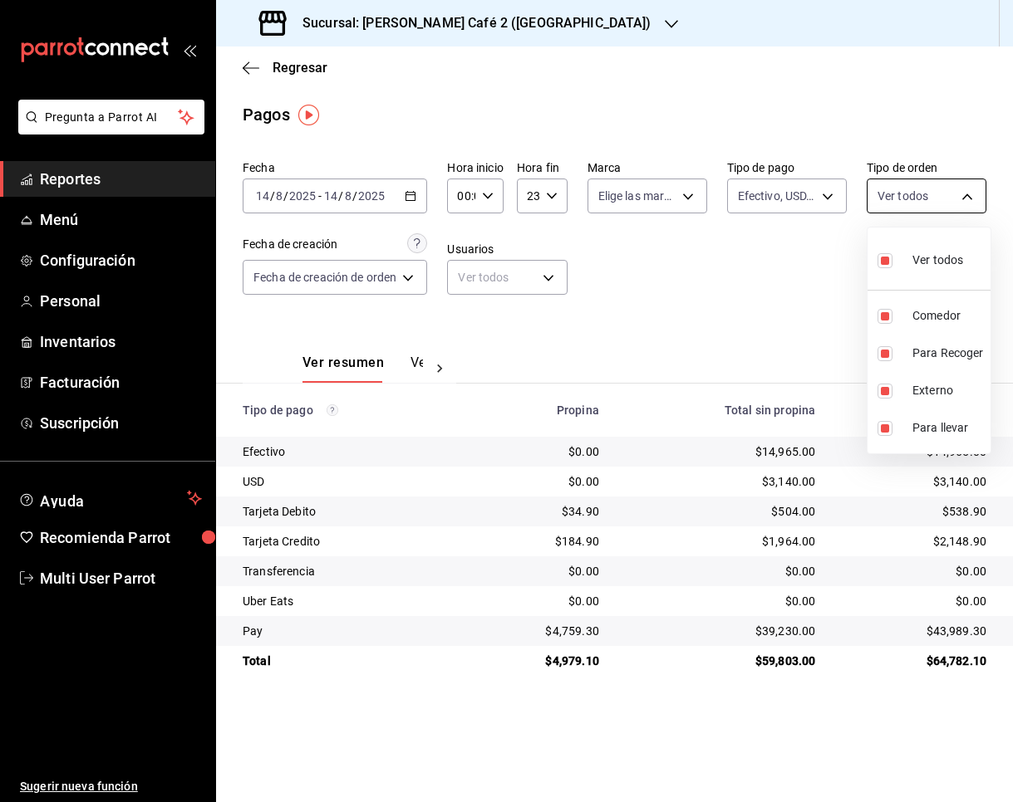
click at [871, 189] on body "Pregunta a Parrot AI Reportes Menú Configuración Personal Inventarios Facturaci…" at bounding box center [506, 401] width 1013 height 802
click at [826, 201] on div at bounding box center [506, 401] width 1013 height 802
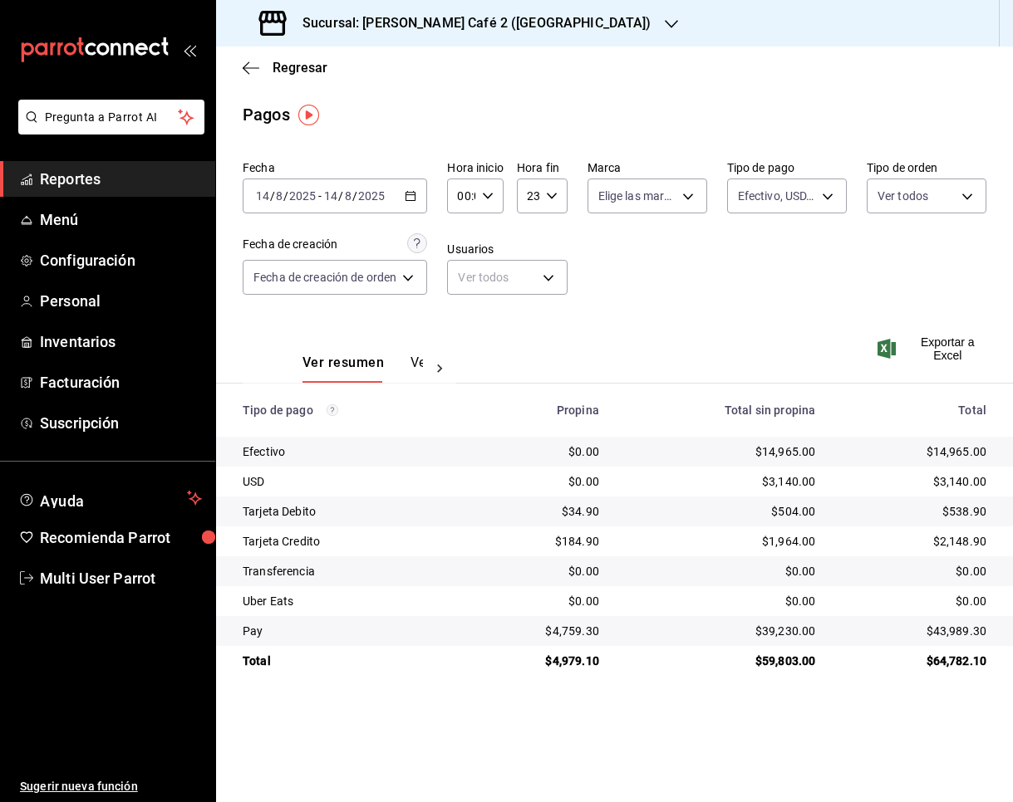
click at [826, 201] on body "Pregunta a Parrot AI Reportes Menú Configuración Personal Inventarios Facturaci…" at bounding box center [506, 401] width 1013 height 802
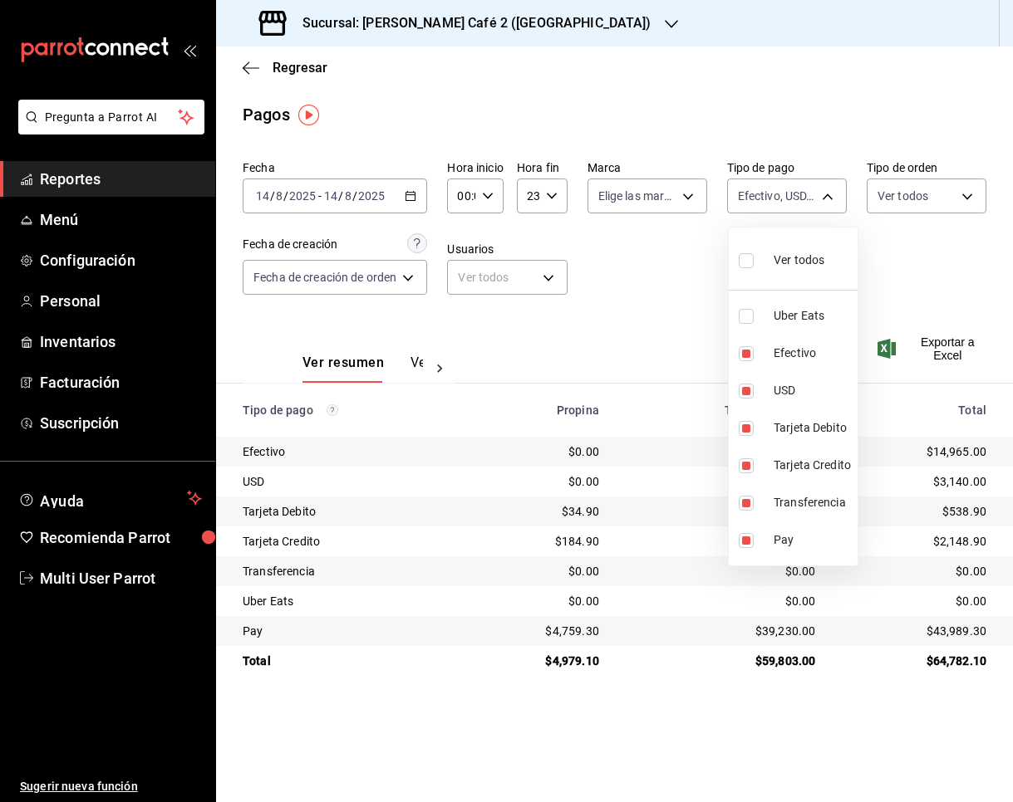
click at [709, 254] on div at bounding box center [506, 401] width 1013 height 802
